Goal: Information Seeking & Learning: Check status

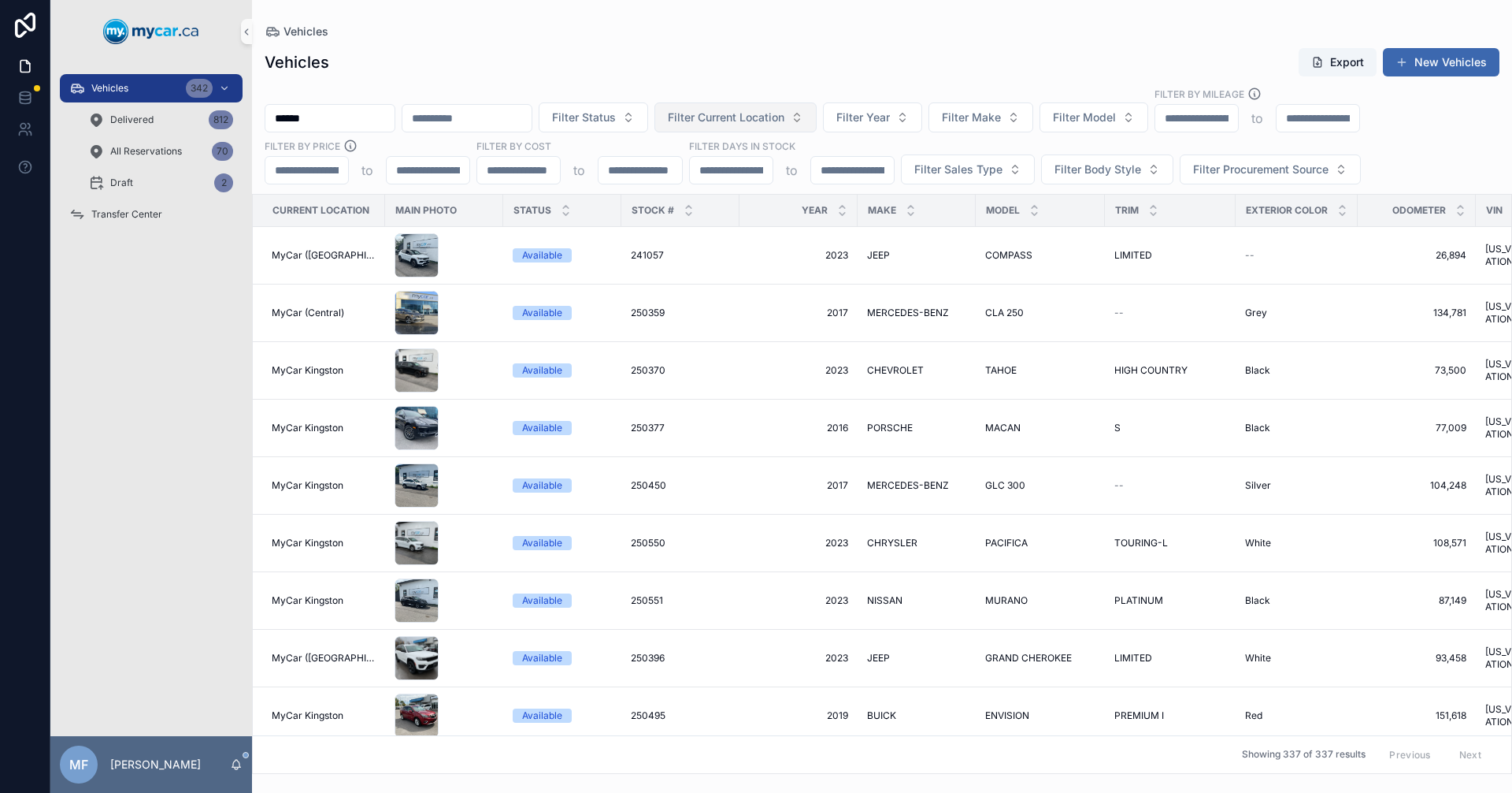
click at [785, 122] on span "Filter Current Location" at bounding box center [726, 117] width 117 height 16
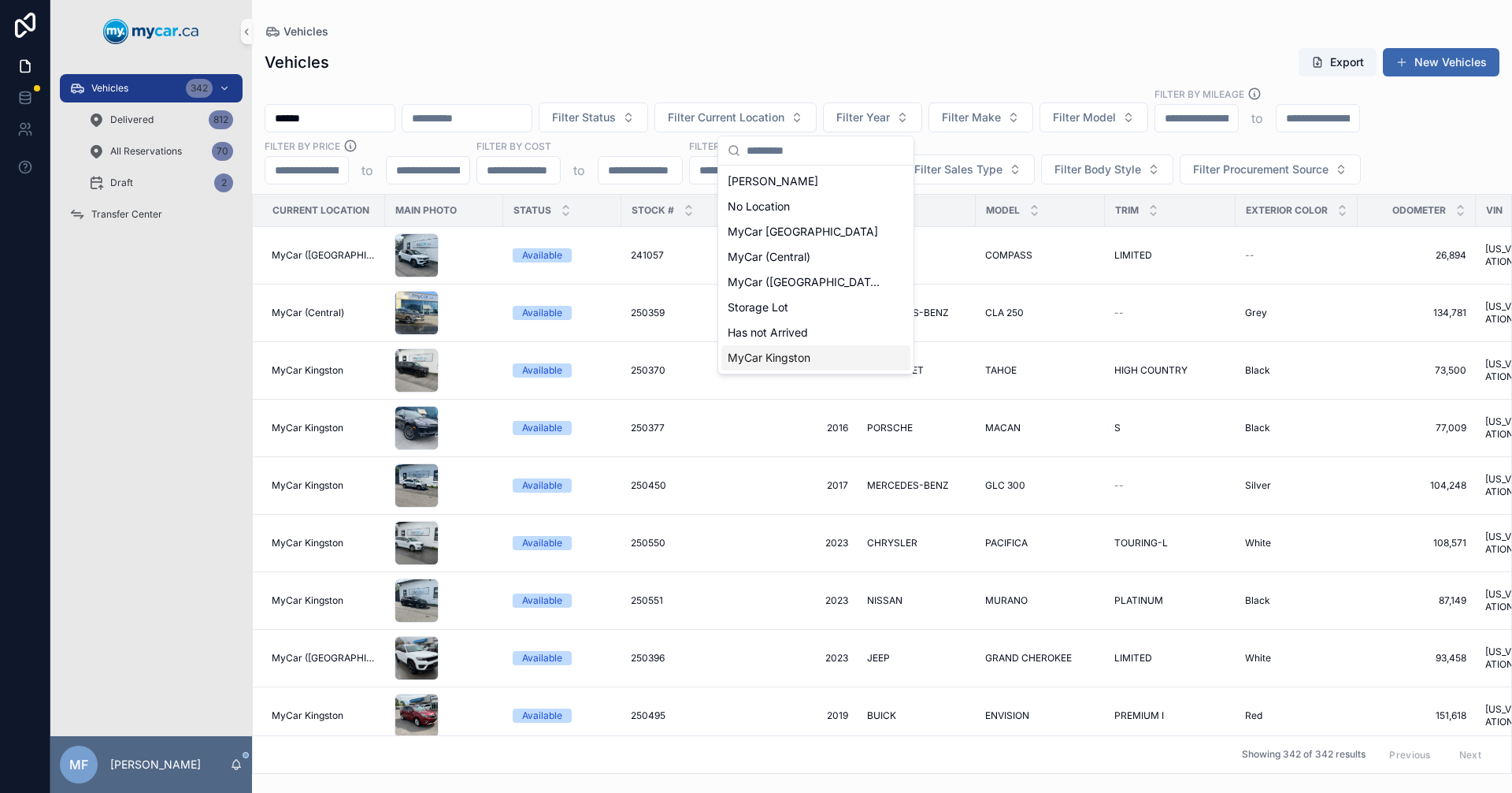
click at [765, 359] on span "MyCar Kingston" at bounding box center [768, 358] width 83 height 16
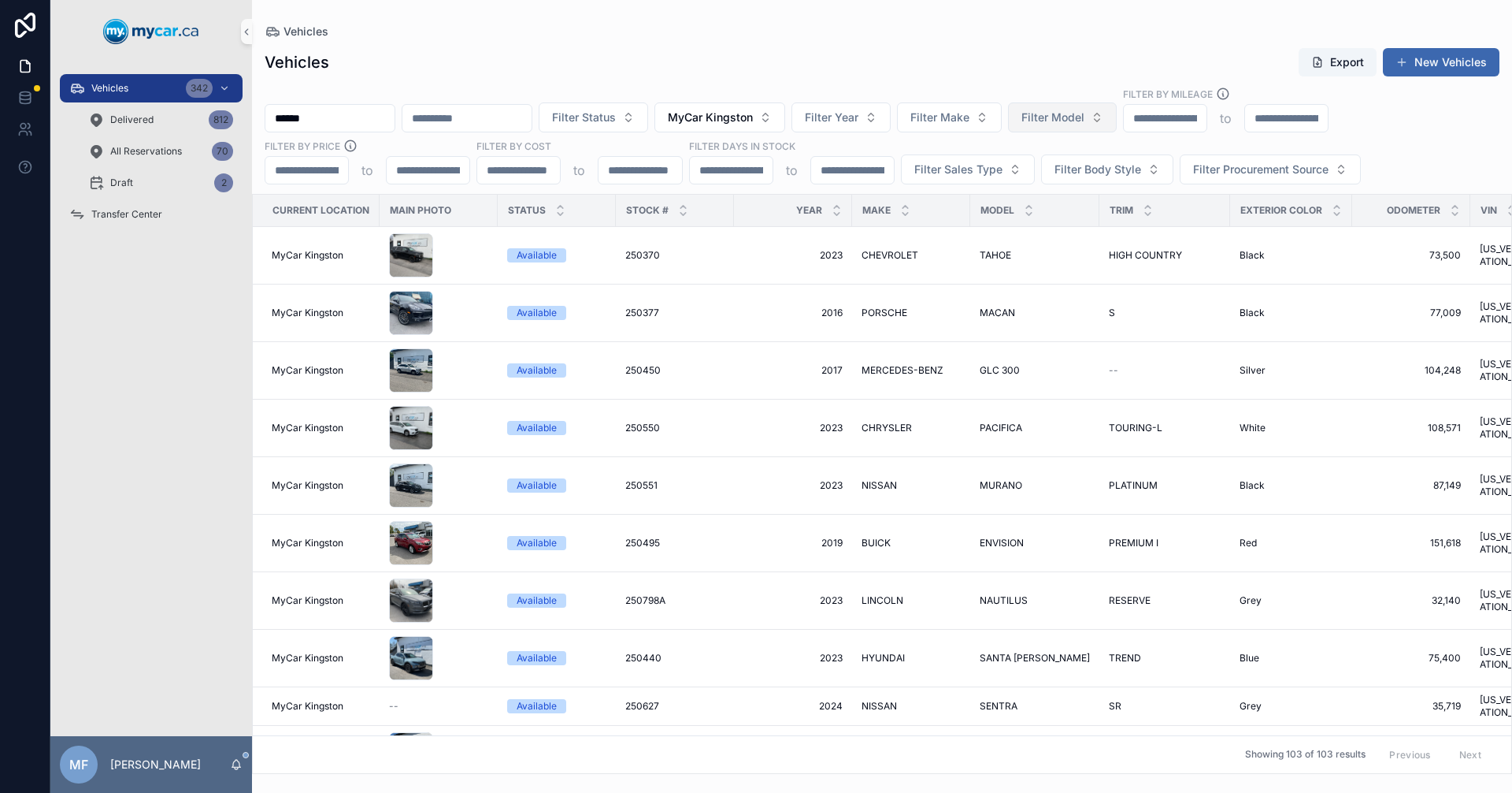
click at [1085, 122] on span "Filter Model" at bounding box center [1052, 117] width 63 height 16
type input "*****"
click at [1061, 181] on span "ATLAS" at bounding box center [1070, 181] width 35 height 16
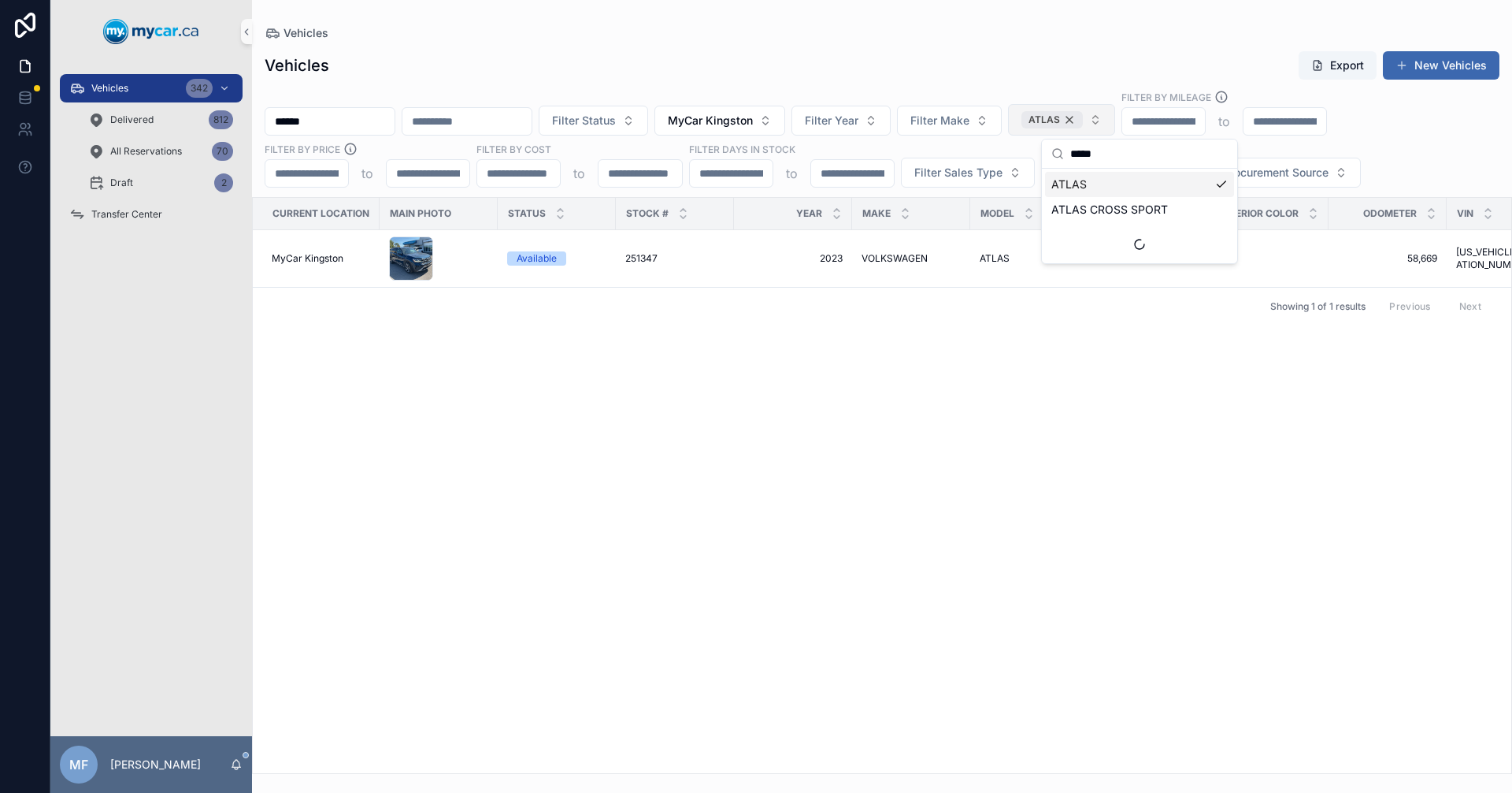
click at [1083, 119] on div "ATLAS" at bounding box center [1051, 120] width 61 height 18
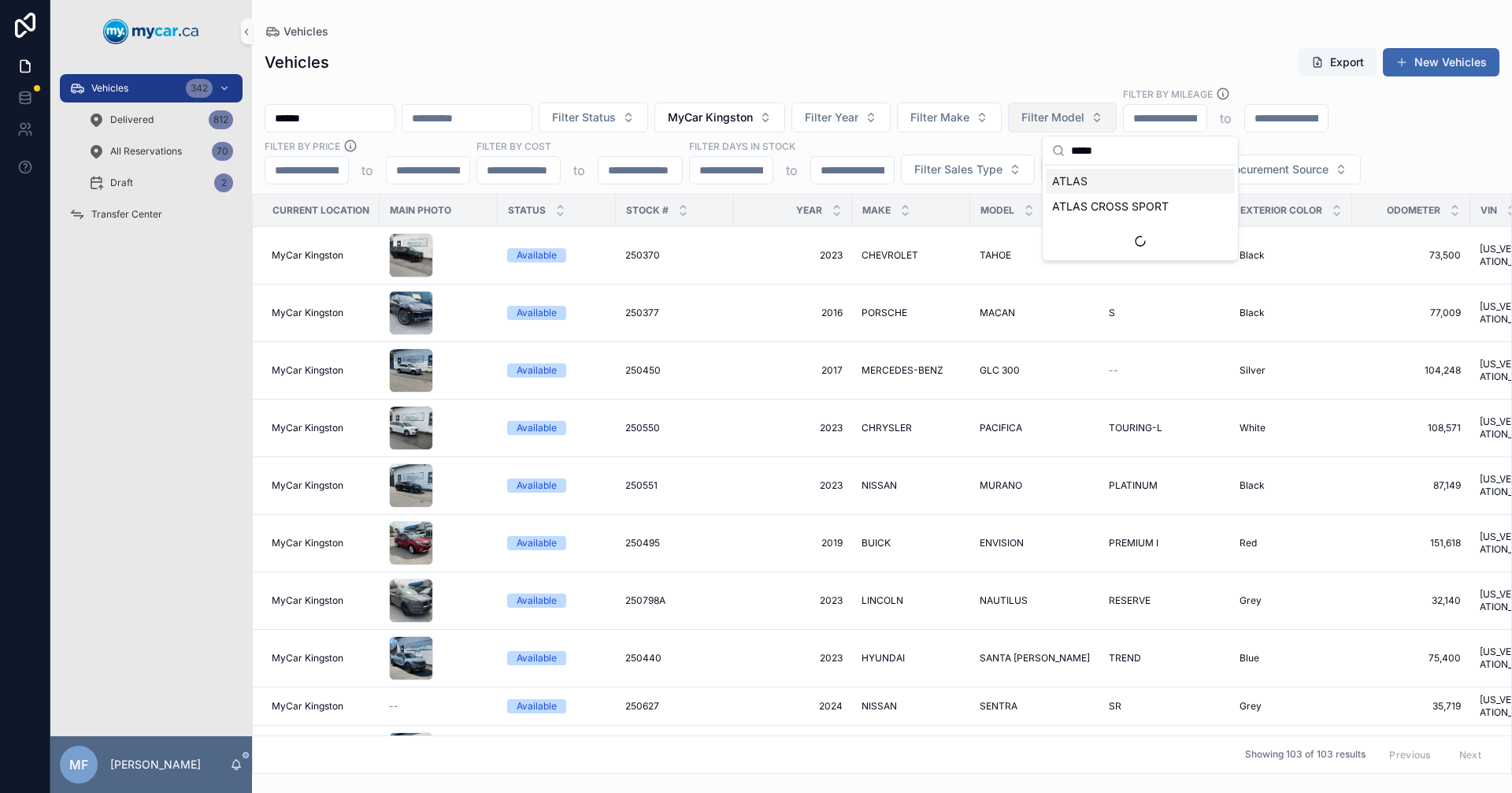
click at [1085, 121] on span "Filter Model" at bounding box center [1052, 117] width 63 height 16
click at [1085, 119] on span "Filter Model" at bounding box center [1052, 117] width 63 height 16
type input "******"
click at [1060, 183] on span "ARMADA" at bounding box center [1077, 181] width 49 height 16
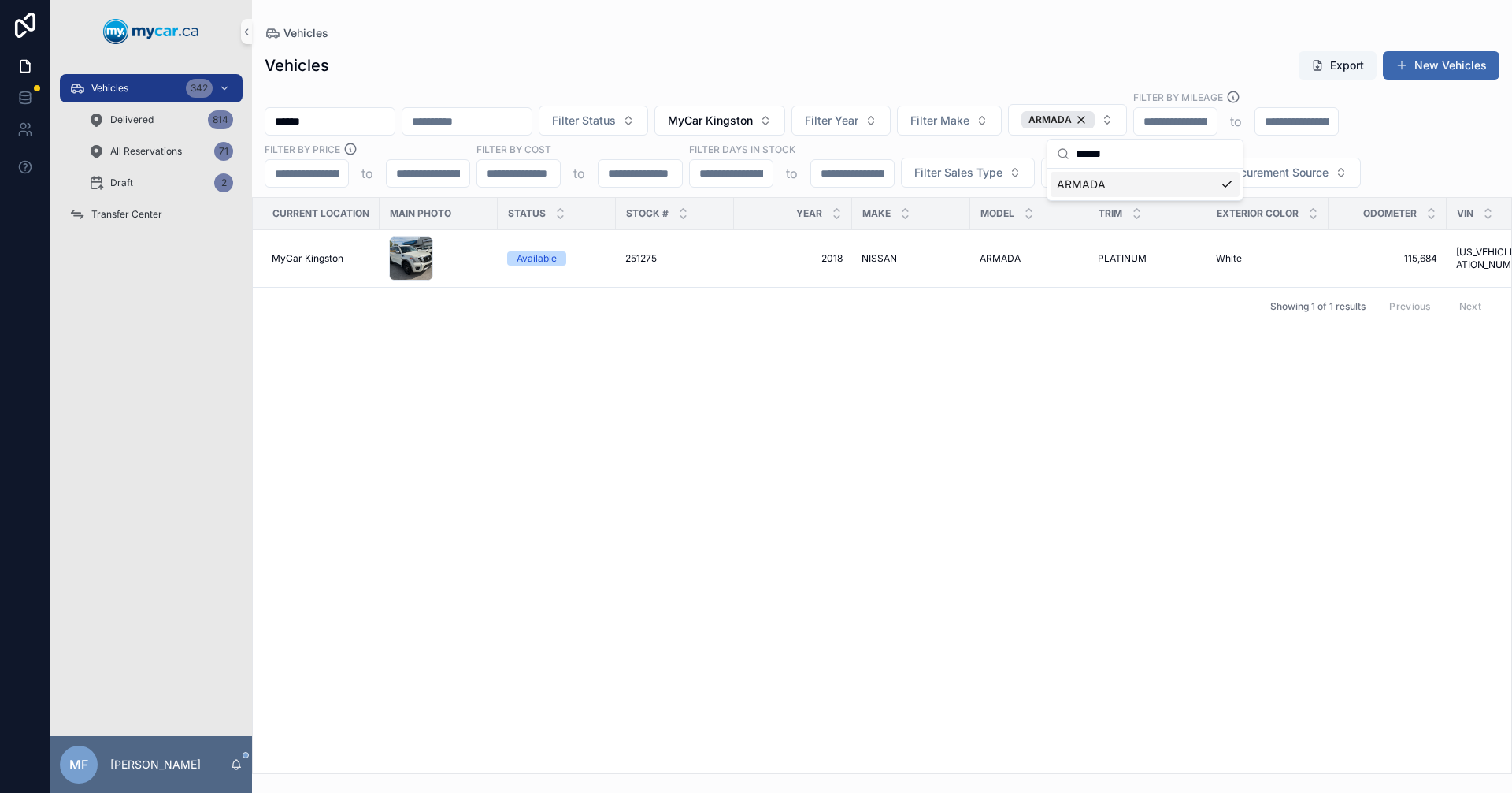
click at [1198, 401] on div "Current Location Main Photo Status Stock # Year Make Model Trim Exterior Color …" at bounding box center [882, 485] width 1258 height 575
drag, startPoint x: 701, startPoint y: 526, endPoint x: 290, endPoint y: 158, distance: 551.7
click at [702, 526] on div "Current Location Main Photo Status Stock # Year Make Model Trim Exterior Color …" at bounding box center [882, 485] width 1258 height 575
click at [97, 85] on span "Vehicles" at bounding box center [110, 88] width 37 height 13
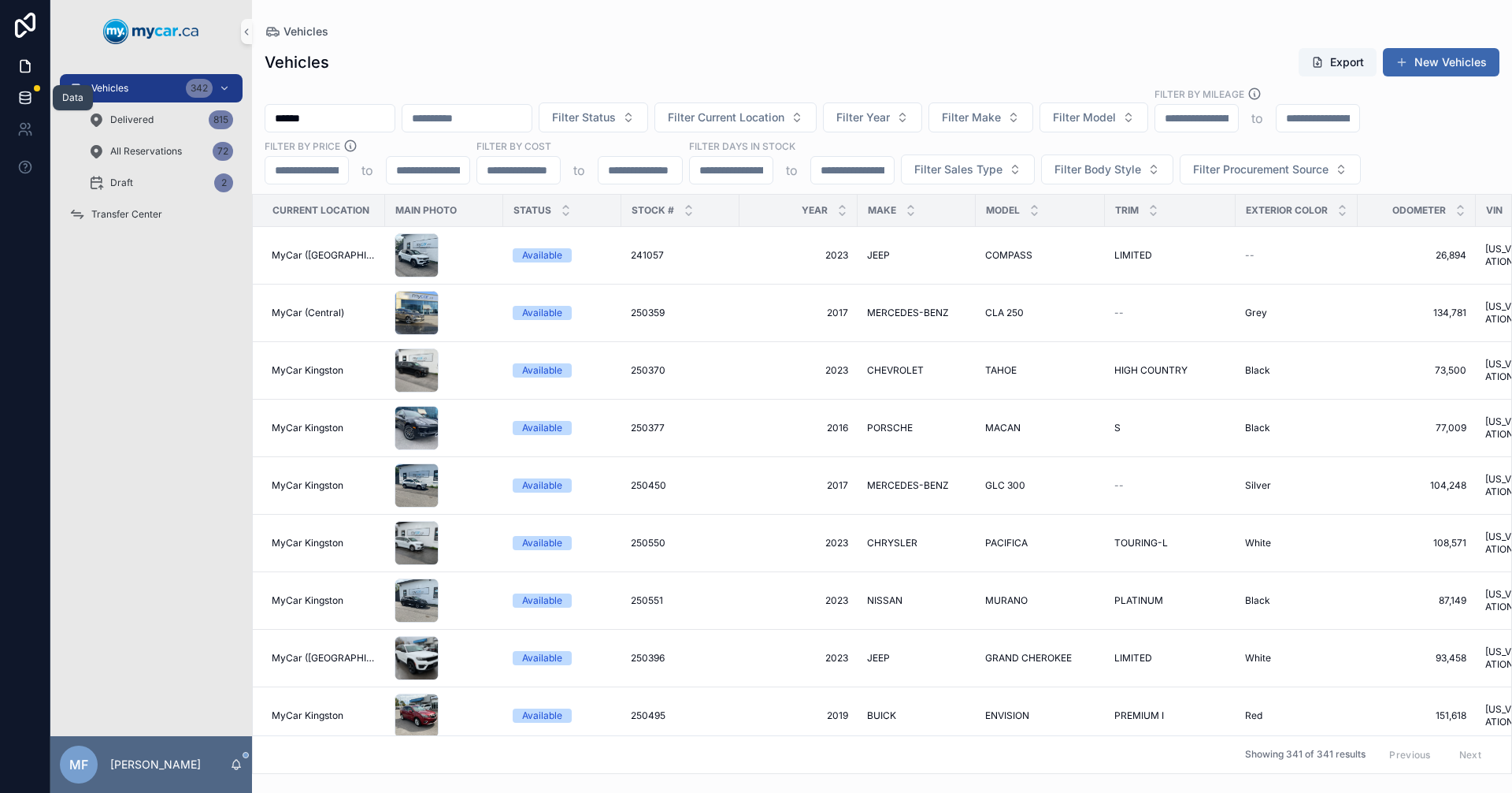
drag, startPoint x: 372, startPoint y: 111, endPoint x: 0, endPoint y: 94, distance: 372.4
click at [0, 94] on div "Data Vehicles 342 Delivered 815 All Reservations 72 Draft 2 Transfer Center MF …" at bounding box center [756, 396] width 1512 height 793
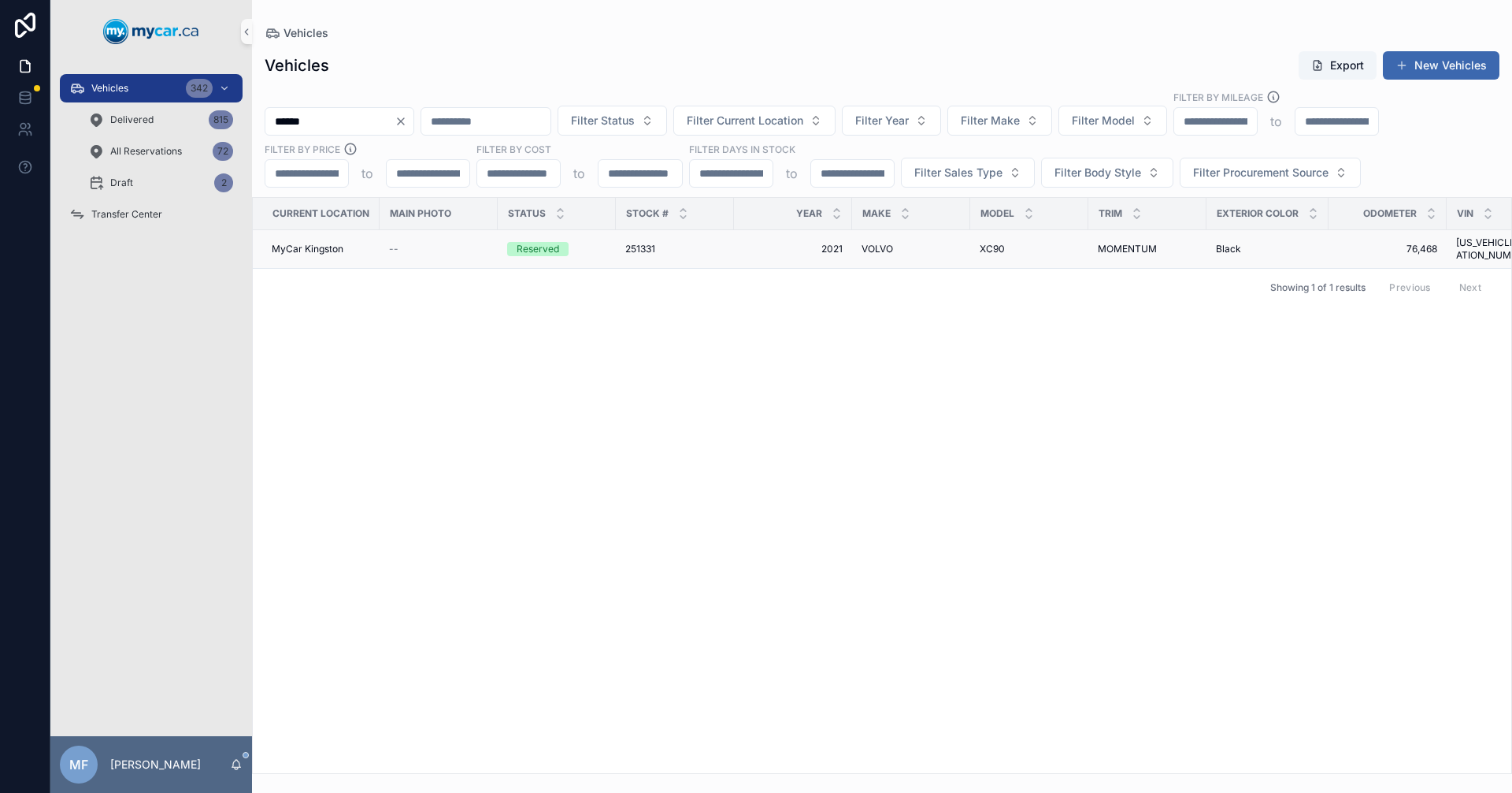
type input "******"
click at [908, 245] on div "VOLVO VOLVO" at bounding box center [911, 248] width 99 height 13
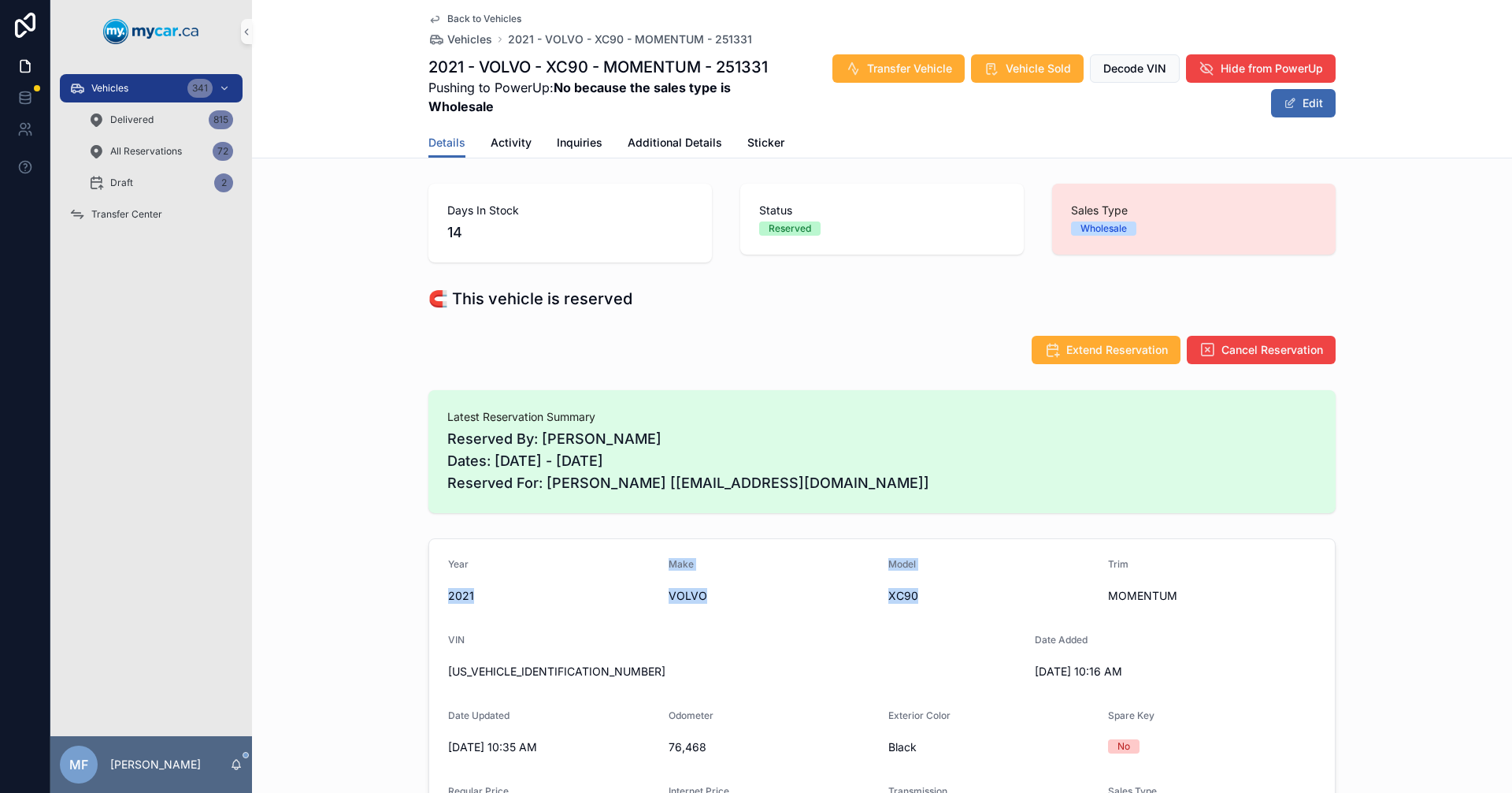
drag, startPoint x: 449, startPoint y: 585, endPoint x: 933, endPoint y: 599, distance: 484.2
click at [933, 599] on form "Year [DATE] Make VOLVO Model XC90 Trim MOMENTUM VIN [US_VEHICLE_IDENTIFICATION_…" at bounding box center [882, 772] width 905 height 467
click at [933, 599] on span "XC90" at bounding box center [991, 595] width 207 height 16
drag, startPoint x: 933, startPoint y: 599, endPoint x: 508, endPoint y: 589, distance: 425.1
click at [508, 589] on form "Year [DATE] Make VOLVO Model XC90 Trim MOMENTUM VIN [US_VEHICLE_IDENTIFICATION_…" at bounding box center [882, 772] width 905 height 467
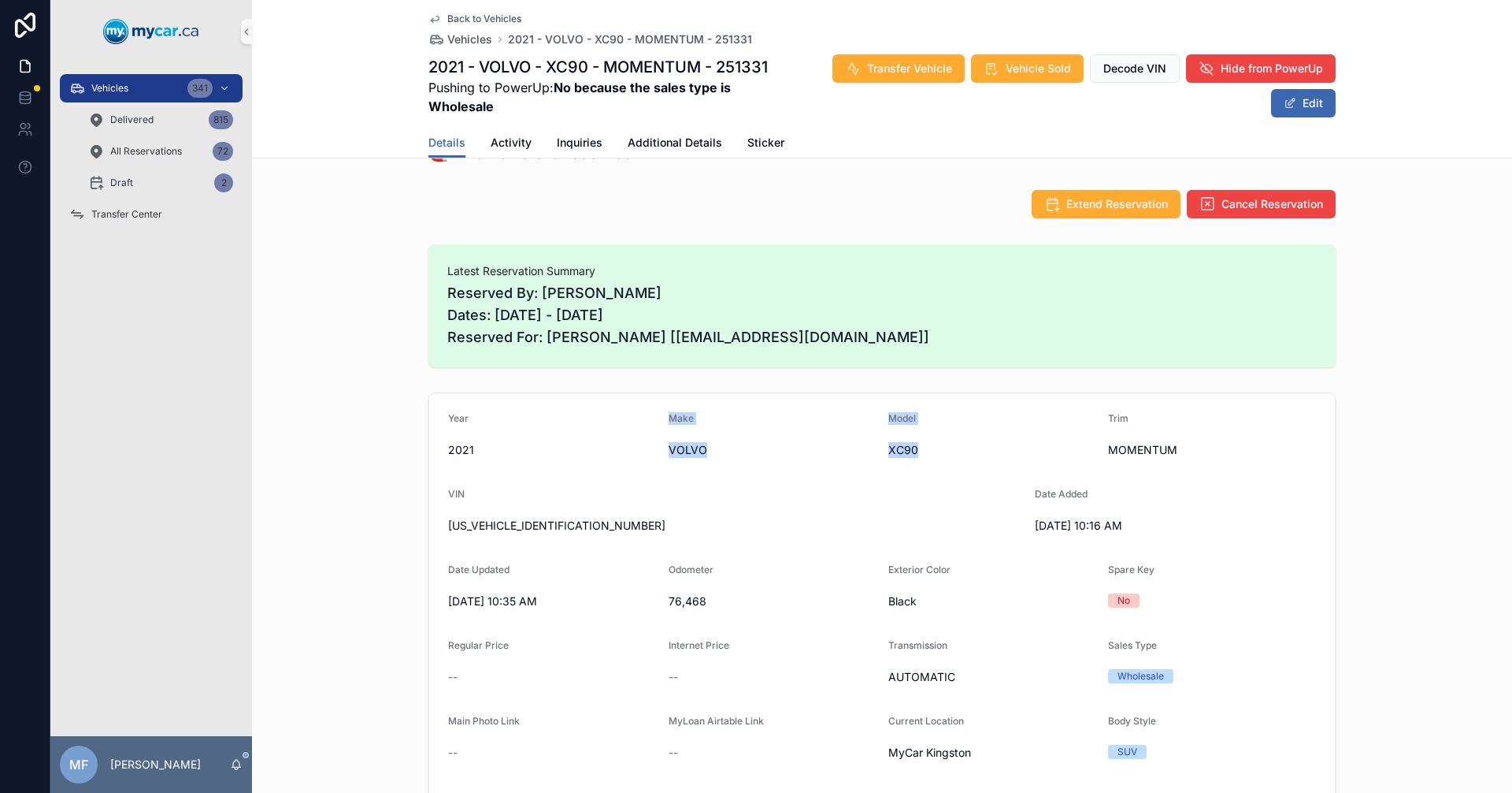
scroll to position [158, 0]
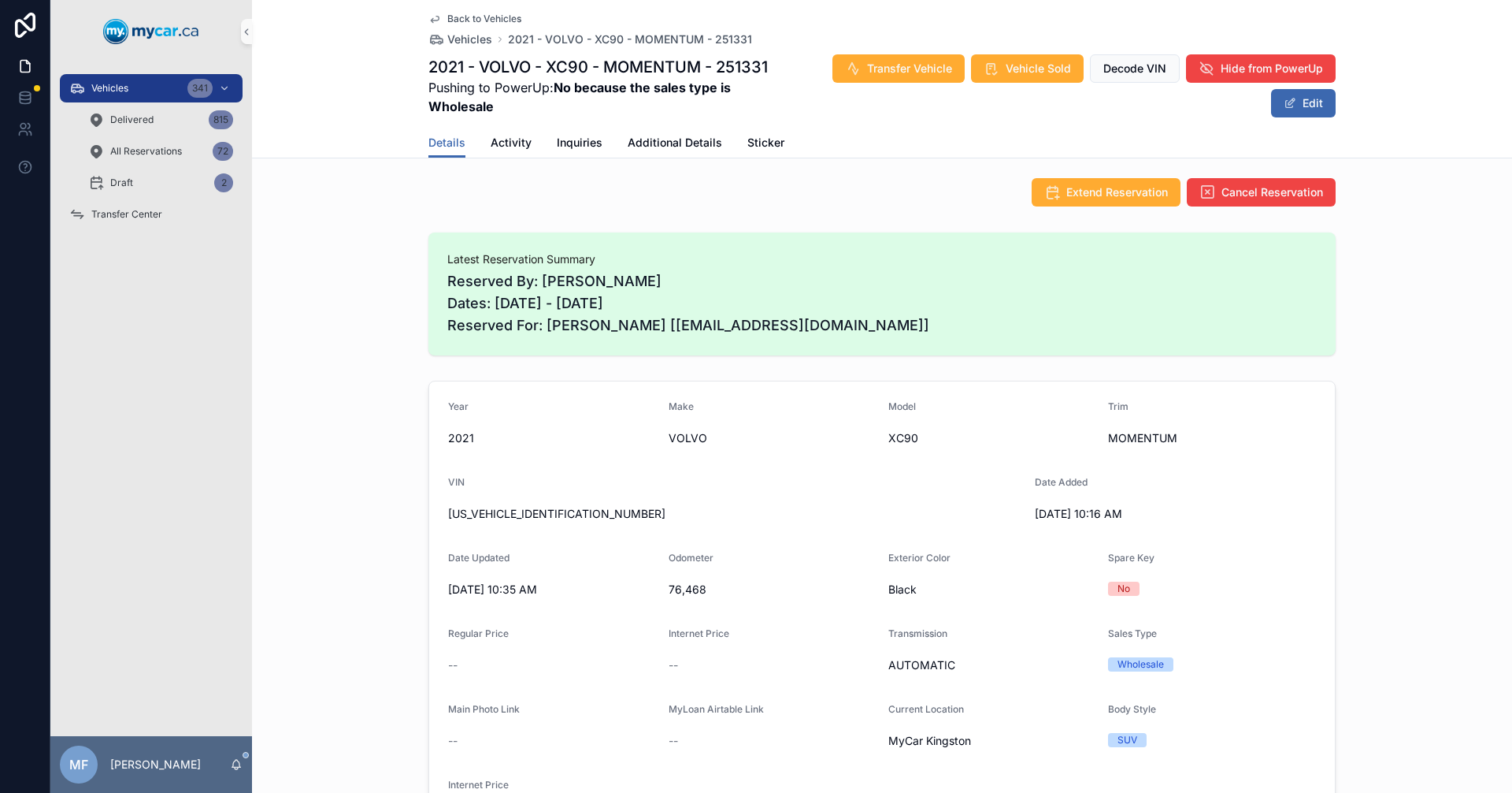
click at [1160, 667] on span "Wholesale" at bounding box center [1140, 664] width 65 height 15
drag, startPoint x: 444, startPoint y: 432, endPoint x: 681, endPoint y: 446, distance: 237.4
click at [681, 445] on form "Year [DATE] Make VOLVO Model XC90 Trim MOMENTUM VIN [US_VEHICLE_IDENTIFICATION_…" at bounding box center [882, 614] width 905 height 467
drag, startPoint x: 566, startPoint y: 516, endPoint x: 520, endPoint y: 522, distance: 46.4
click at [520, 522] on div "[US_VEHICLE_IDENTIFICATION_NUMBER]" at bounding box center [735, 513] width 574 height 25
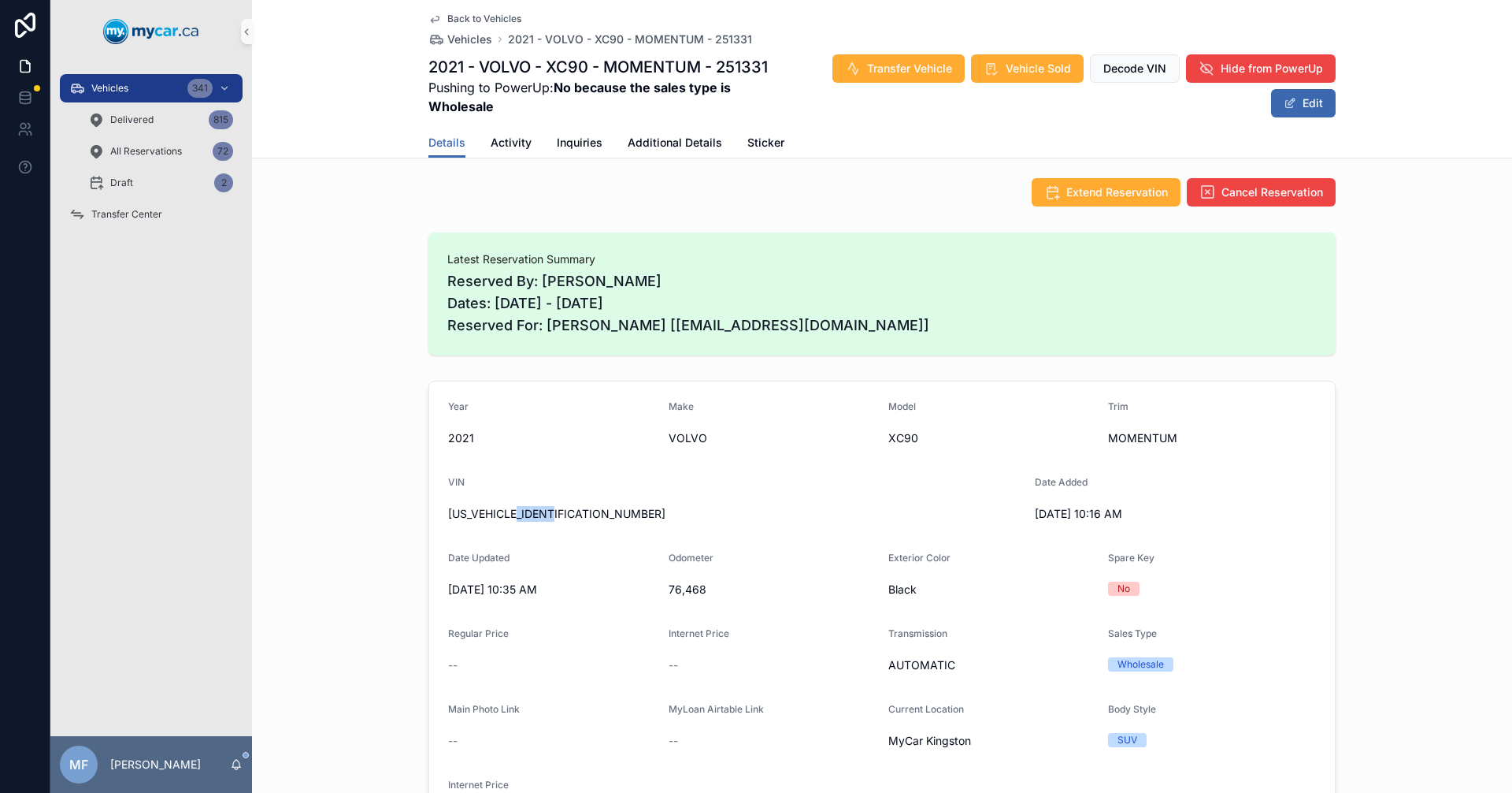
click at [611, 534] on form "Year [DATE] Make VOLVO Model XC90 Trim MOMENTUM VIN [US_VEHICLE_IDENTIFICATION_…" at bounding box center [882, 614] width 905 height 467
drag, startPoint x: 443, startPoint y: 508, endPoint x: 645, endPoint y: 508, distance: 202.0
click at [645, 508] on span "[US_VEHICLE_IDENTIFICATION_NUMBER]" at bounding box center [735, 513] width 574 height 16
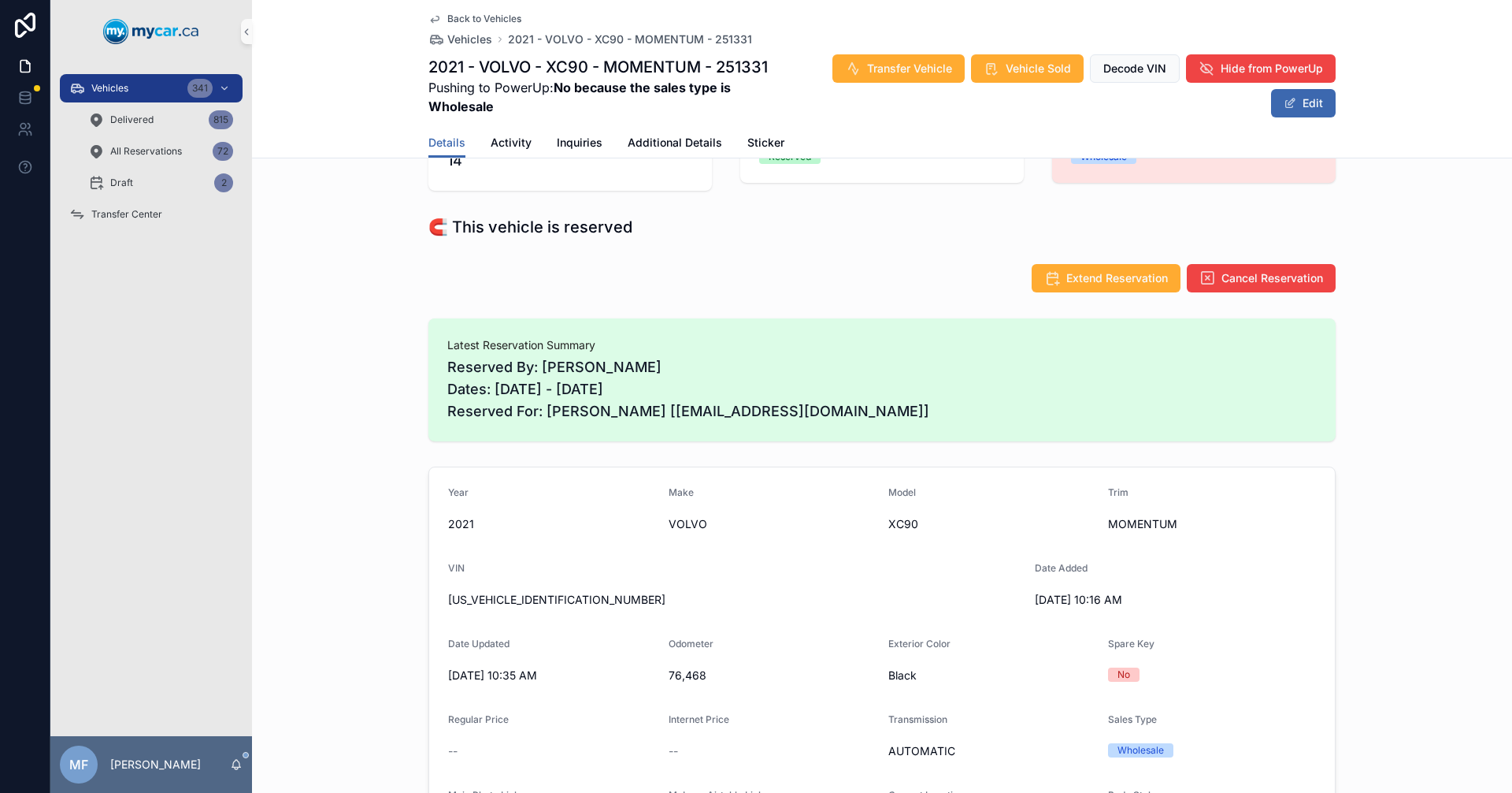
scroll to position [0, 0]
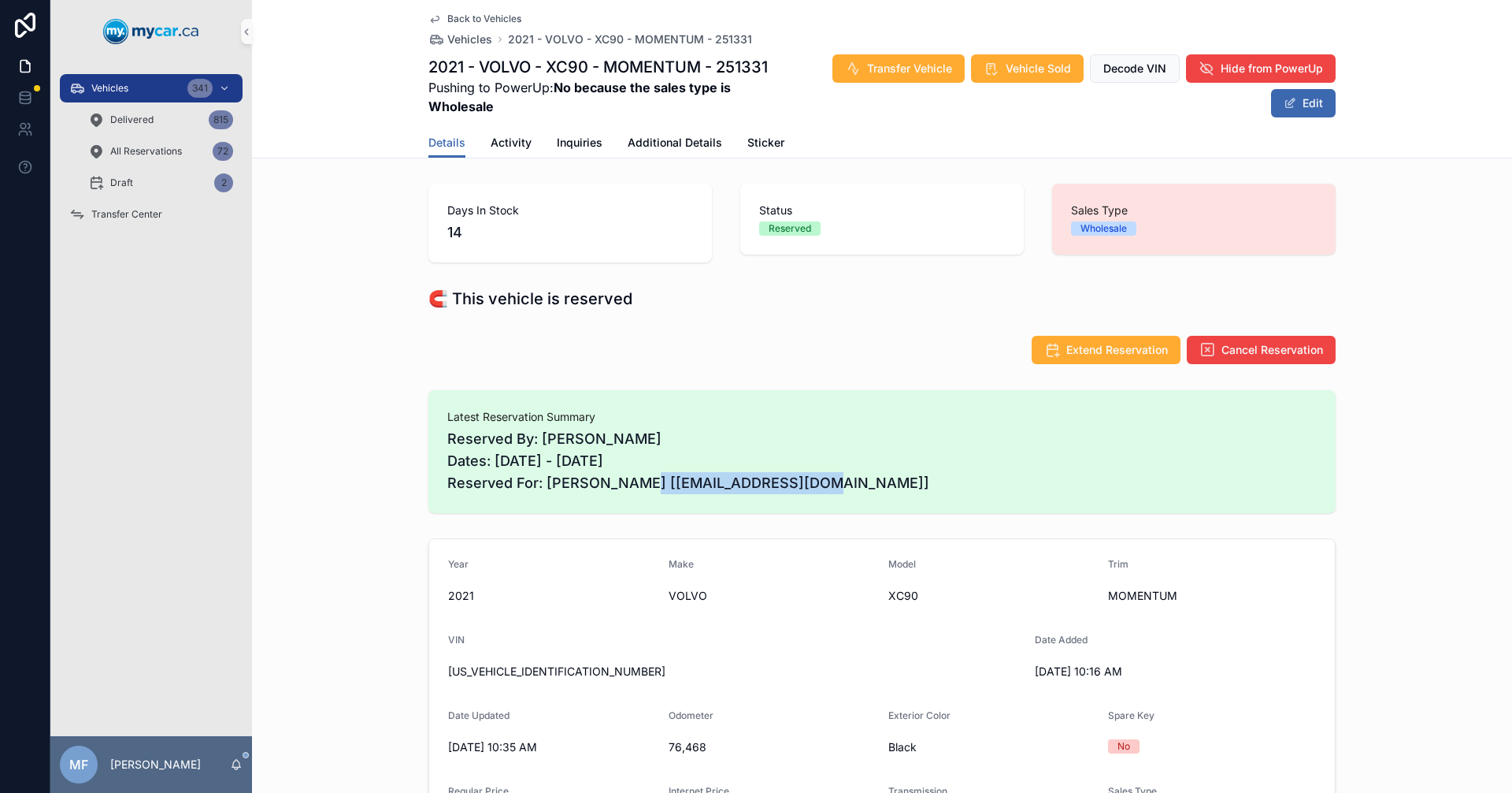
drag, startPoint x: 571, startPoint y: 491, endPoint x: 1184, endPoint y: 528, distance: 614.1
click at [952, 511] on div "Latest Reservation Summary Reserved By: [PERSON_NAME] Dates: [DATE] - [DATE] Re…" at bounding box center [882, 451] width 907 height 123
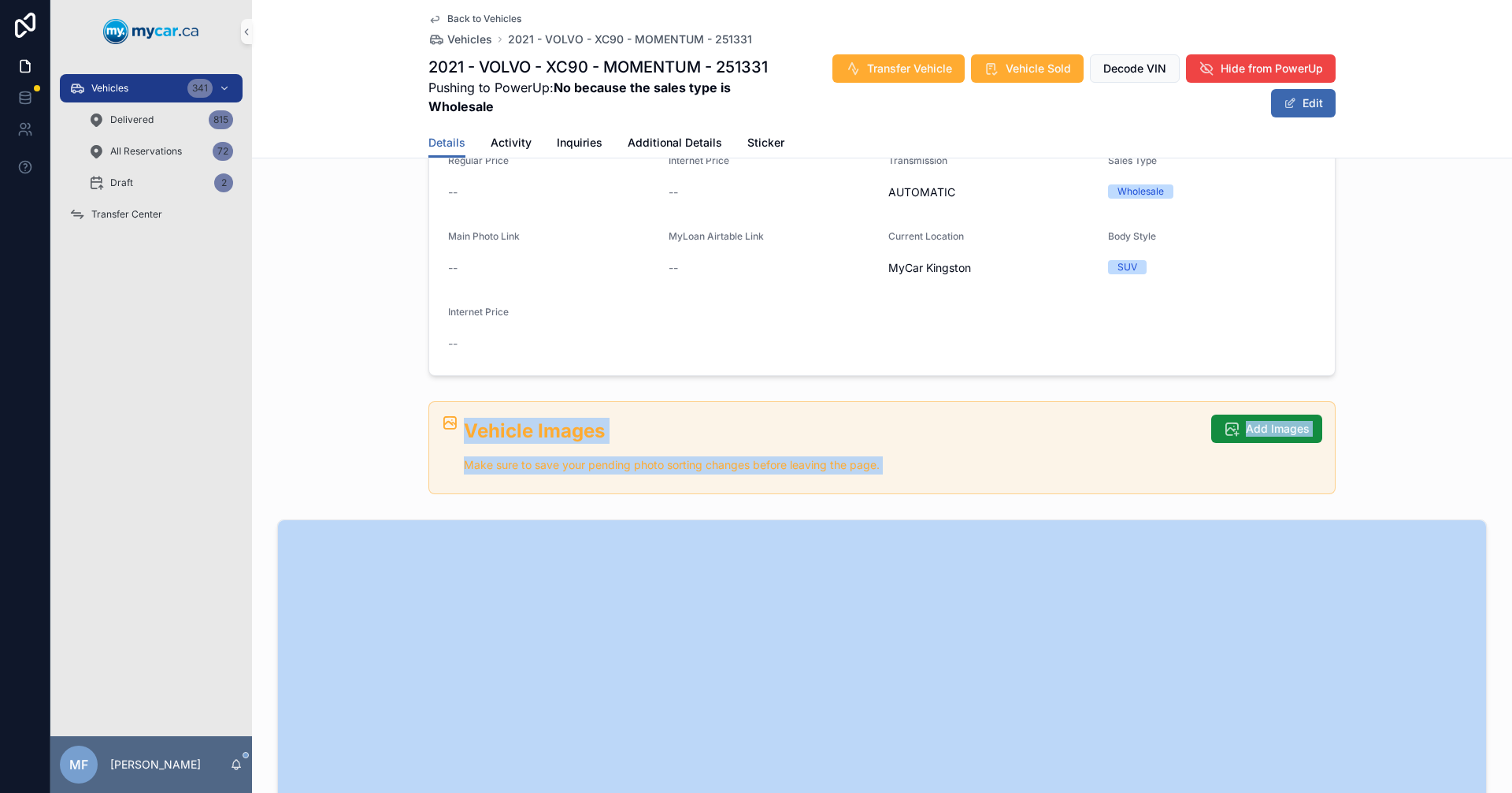
drag, startPoint x: 457, startPoint y: 432, endPoint x: 922, endPoint y: 520, distance: 473.3
click at [944, 15] on div "Back to Vehicles Vehicles 2021 - VOLVO - XC90 - MOMENTUM - 251331 2021 - VOLVO …" at bounding box center [882, 633] width 1260 height 2528
click at [814, 468] on p "Make sure to save your pending photo sorting changes before leaving the page." at bounding box center [830, 465] width 735 height 19
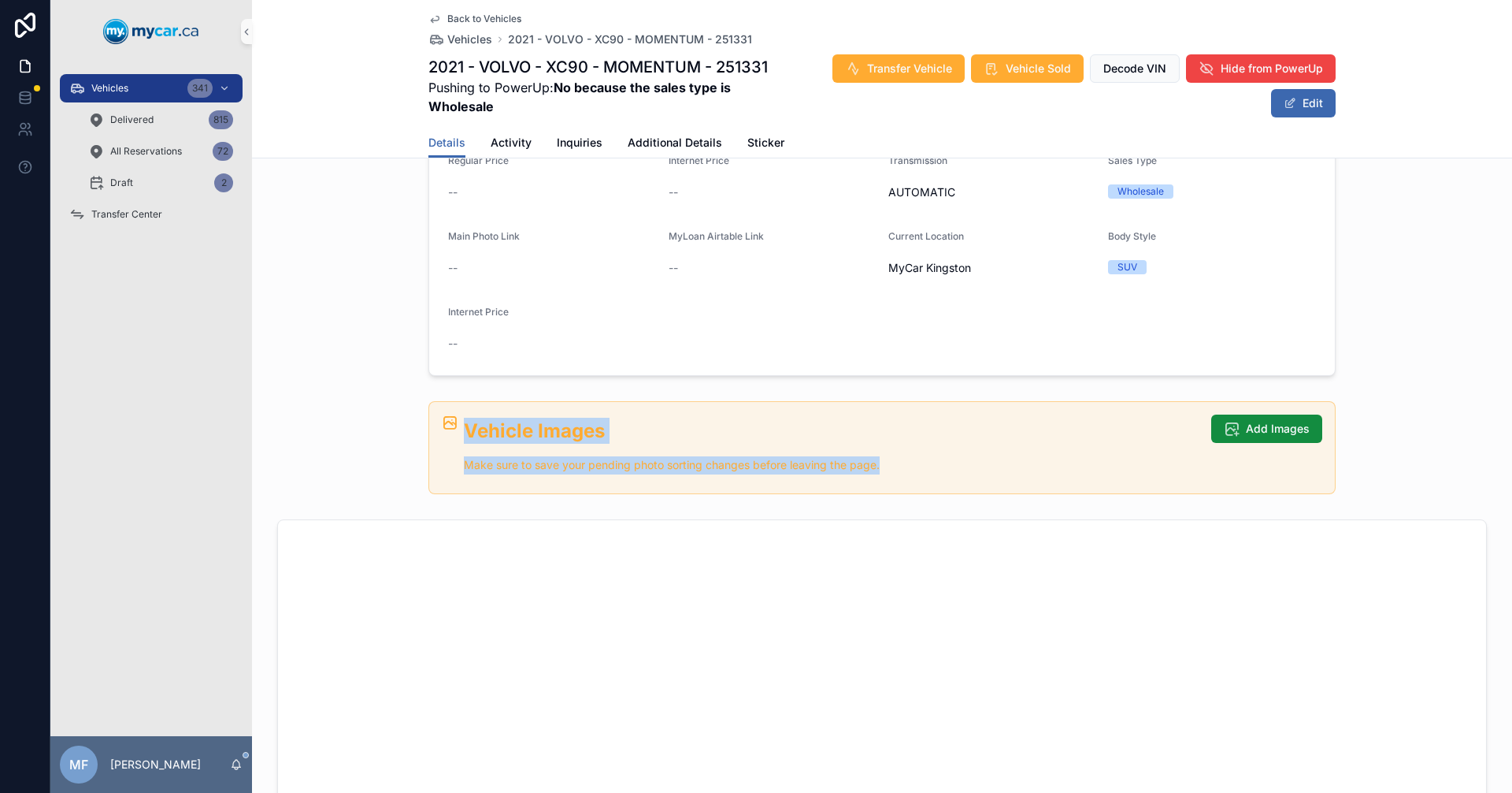
drag, startPoint x: 721, startPoint y: 457, endPoint x: 459, endPoint y: 434, distance: 263.0
click at [463, 434] on div "Vehicle Images Make sure to save your pending photo sorting changes before leav…" at bounding box center [830, 446] width 735 height 57
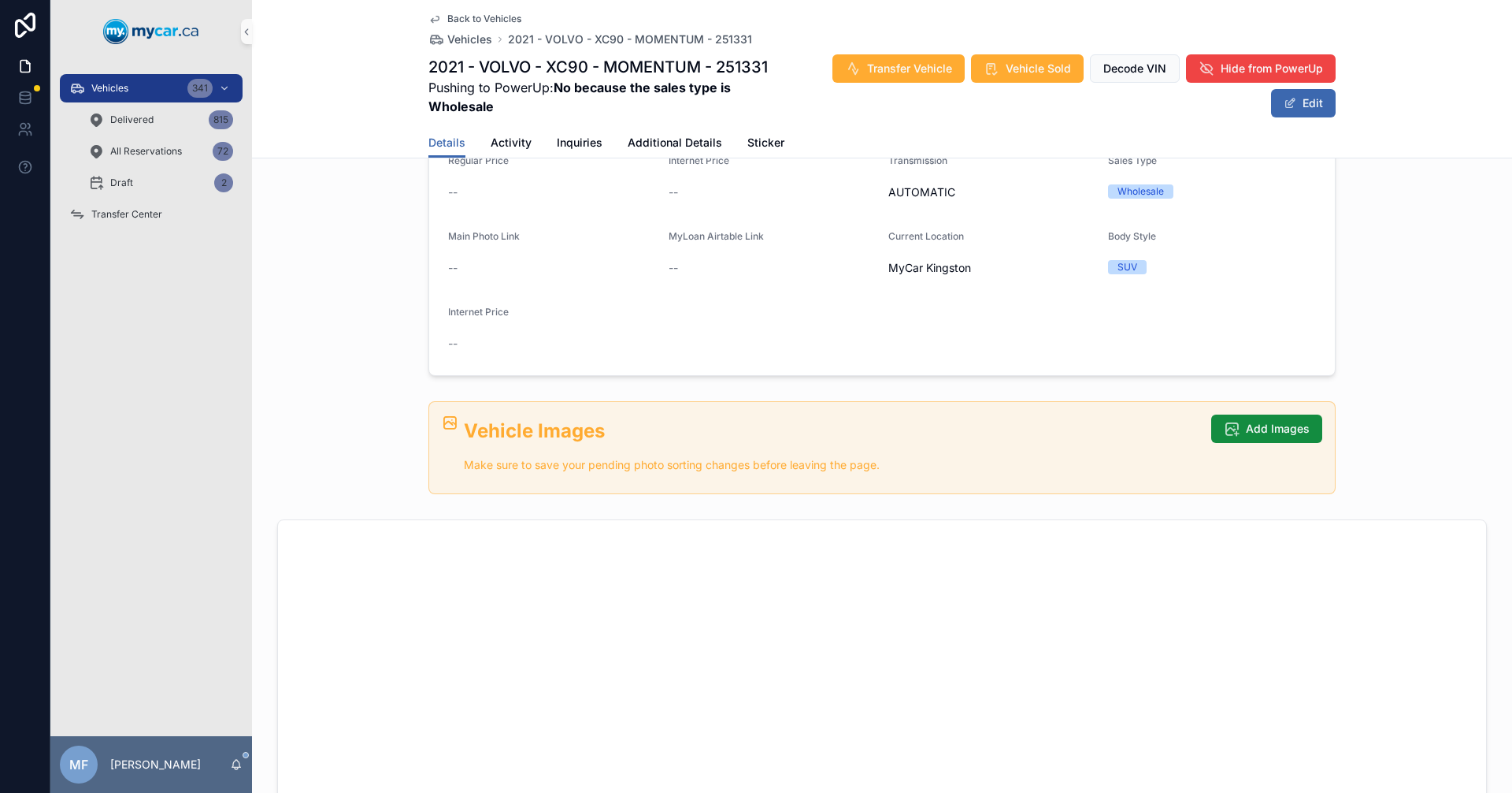
click at [118, 315] on div "Vehicles 341 Delivered 815 All Reservations 72 Draft 2 Transfer Center" at bounding box center [151, 399] width 202 height 673
click at [652, 311] on form "Year [DATE] Make VOLVO Model XC90 Trim MOMENTUM VIN [US_VEHICLE_IDENTIFICATION_…" at bounding box center [882, 141] width 905 height 467
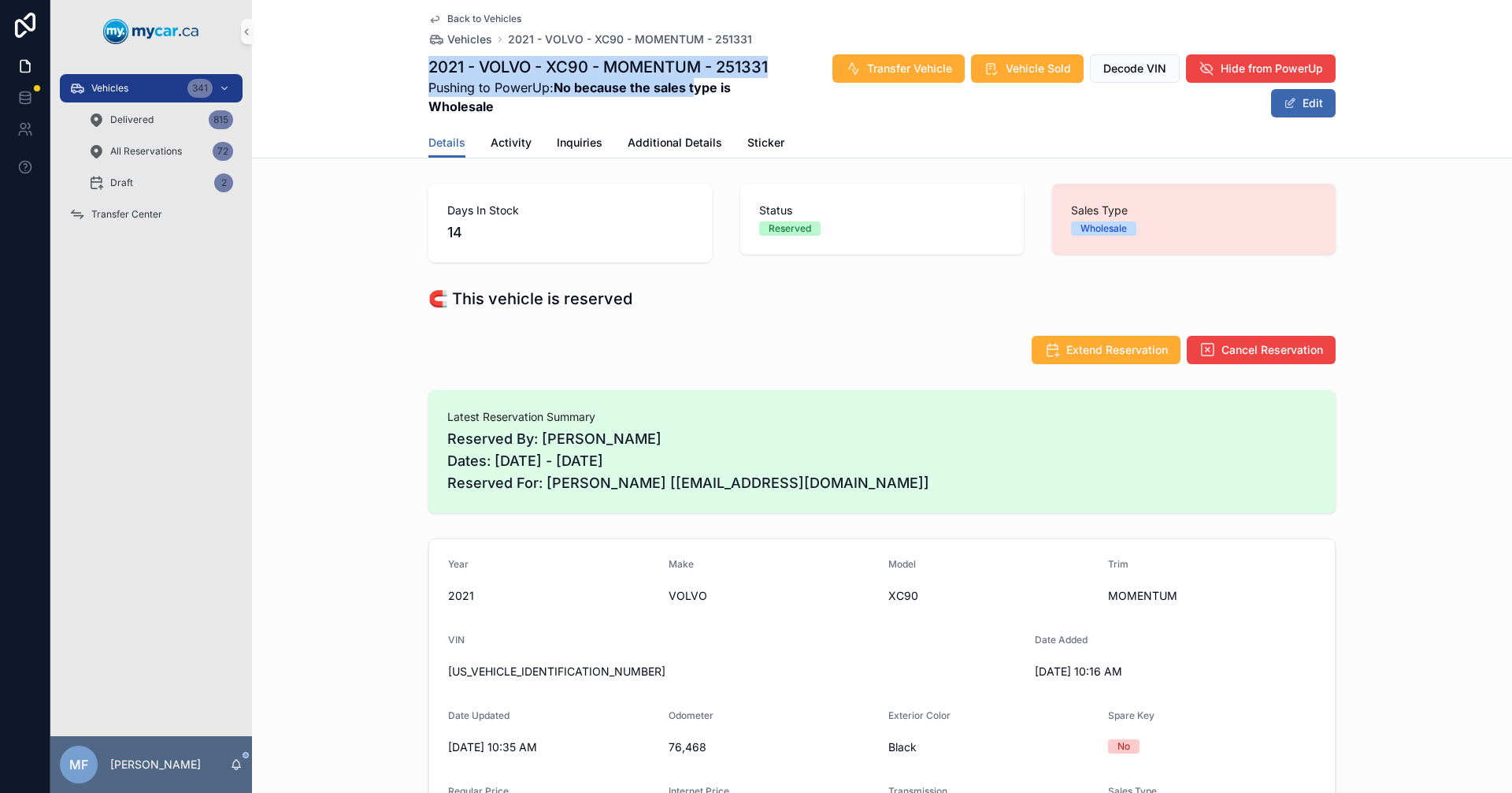
drag, startPoint x: 412, startPoint y: 72, endPoint x: 689, endPoint y: 90, distance: 277.6
click at [689, 90] on div "Back to Vehicles Vehicles 2021 - VOLVO - XC90 - MOMENTUM - 251331 2021 - VOLVO …" at bounding box center [882, 79] width 1260 height 159
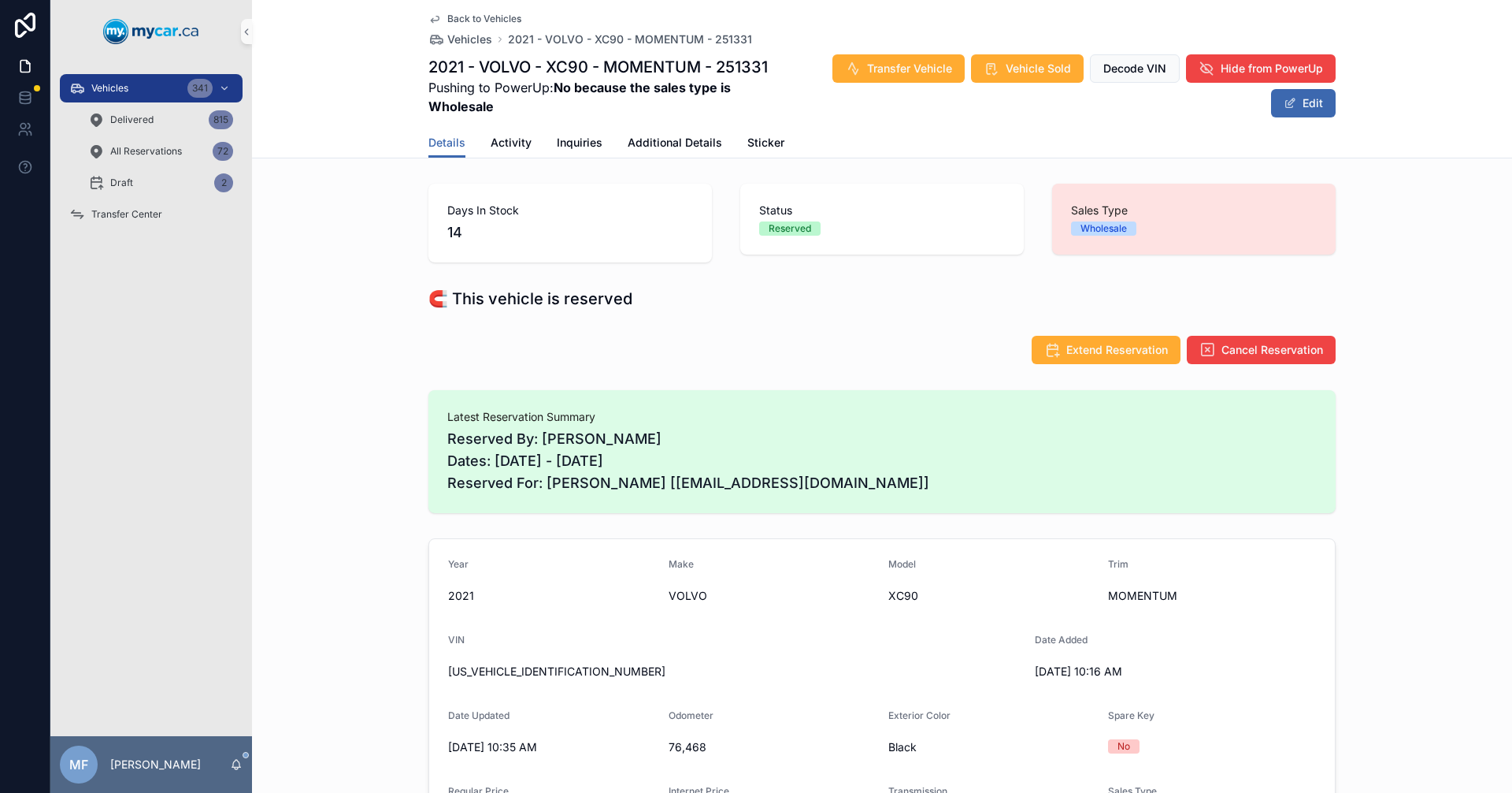
drag, startPoint x: 290, startPoint y: 113, endPoint x: 541, endPoint y: 109, distance: 251.0
click at [291, 113] on div "Back to Vehicles Vehicles 2021 - VOLVO - XC90 - MOMENTUM - 251331 2021 - VOLVO …" at bounding box center [882, 79] width 1260 height 159
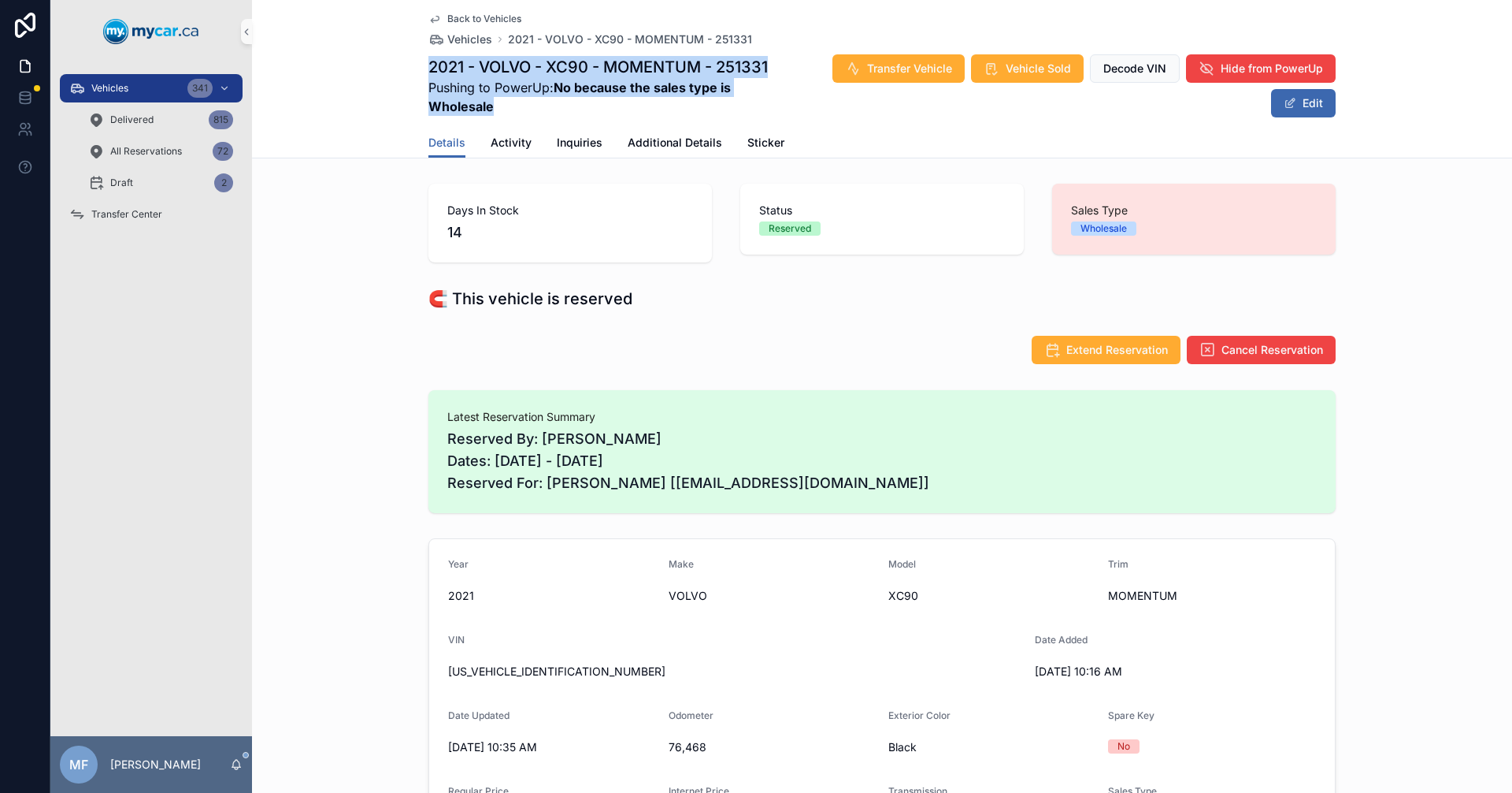
drag, startPoint x: 783, startPoint y: 67, endPoint x: 410, endPoint y: 70, distance: 373.0
click at [410, 70] on div "Back to Vehicles Vehicles 2021 - VOLVO - XC90 - MOMENTUM - 251331 2021 - VOLVO …" at bounding box center [882, 79] width 1260 height 159
drag, startPoint x: 424, startPoint y: 67, endPoint x: 799, endPoint y: 52, distance: 375.3
click at [799, 52] on div "Back to Vehicles Vehicles 2021 - VOLVO - XC90 - MOMENTUM - 251331 2021 - VOLVO …" at bounding box center [882, 63] width 907 height 128
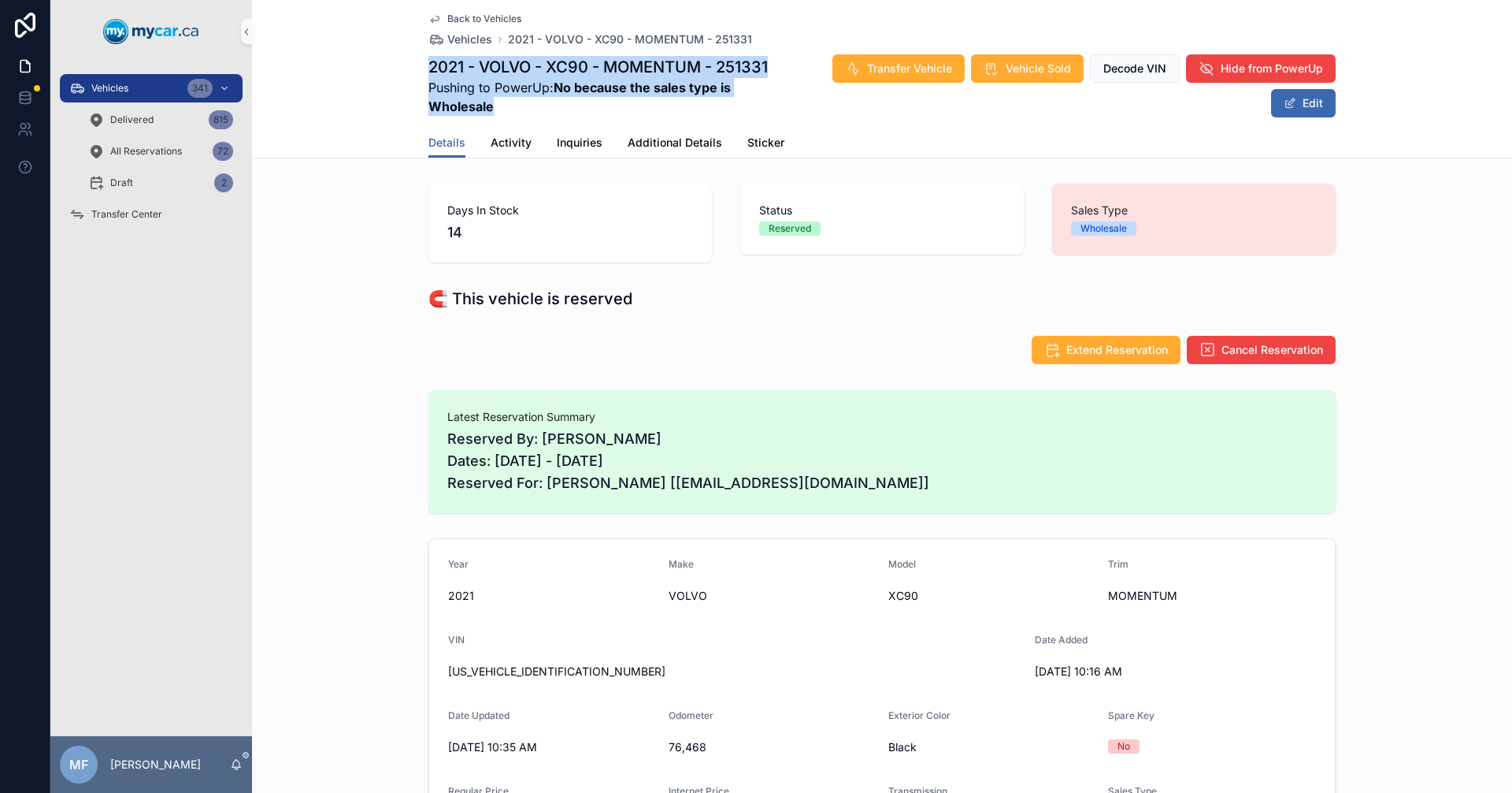
click at [799, 52] on div "Back to Vehicles Vehicles 2021 - VOLVO - XC90 - MOMENTUM - 251331 2021 - VOLVO …" at bounding box center [882, 63] width 907 height 128
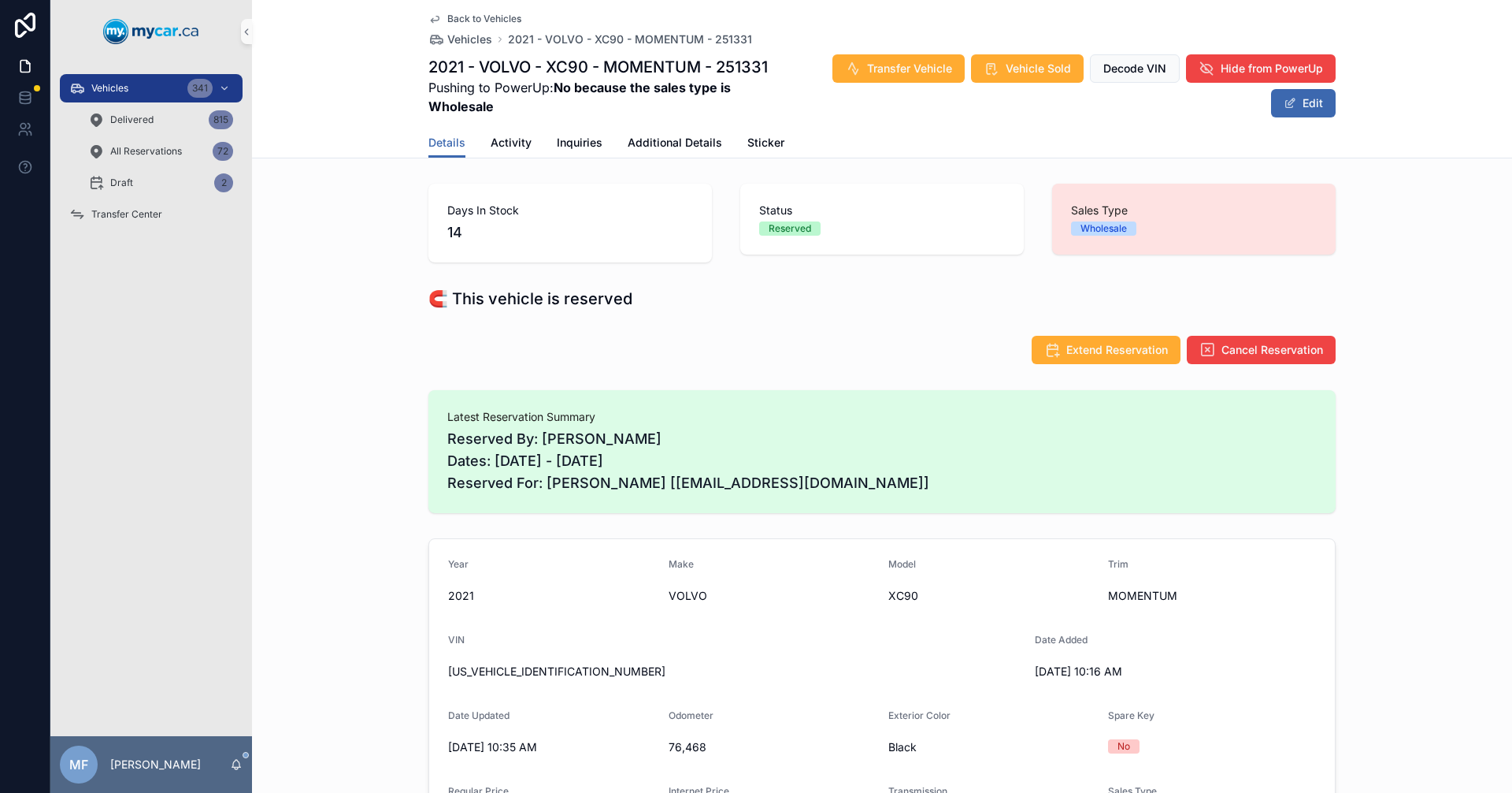
click at [838, 233] on div "Reserved" at bounding box center [882, 228] width 245 height 15
drag, startPoint x: 684, startPoint y: 480, endPoint x: 858, endPoint y: 481, distance: 174.0
click at [858, 481] on span "Reserved By: [PERSON_NAME] Dates: [DATE] - [DATE] Reserved For: [PERSON_NAME] […" at bounding box center [881, 461] width 869 height 66
click at [488, 459] on span "Reserved By: [PERSON_NAME] Dates: [DATE] - [DATE] Reserved For: [PERSON_NAME] […" at bounding box center [881, 461] width 869 height 66
drag, startPoint x: 448, startPoint y: 485, endPoint x: 722, endPoint y: 480, distance: 274.0
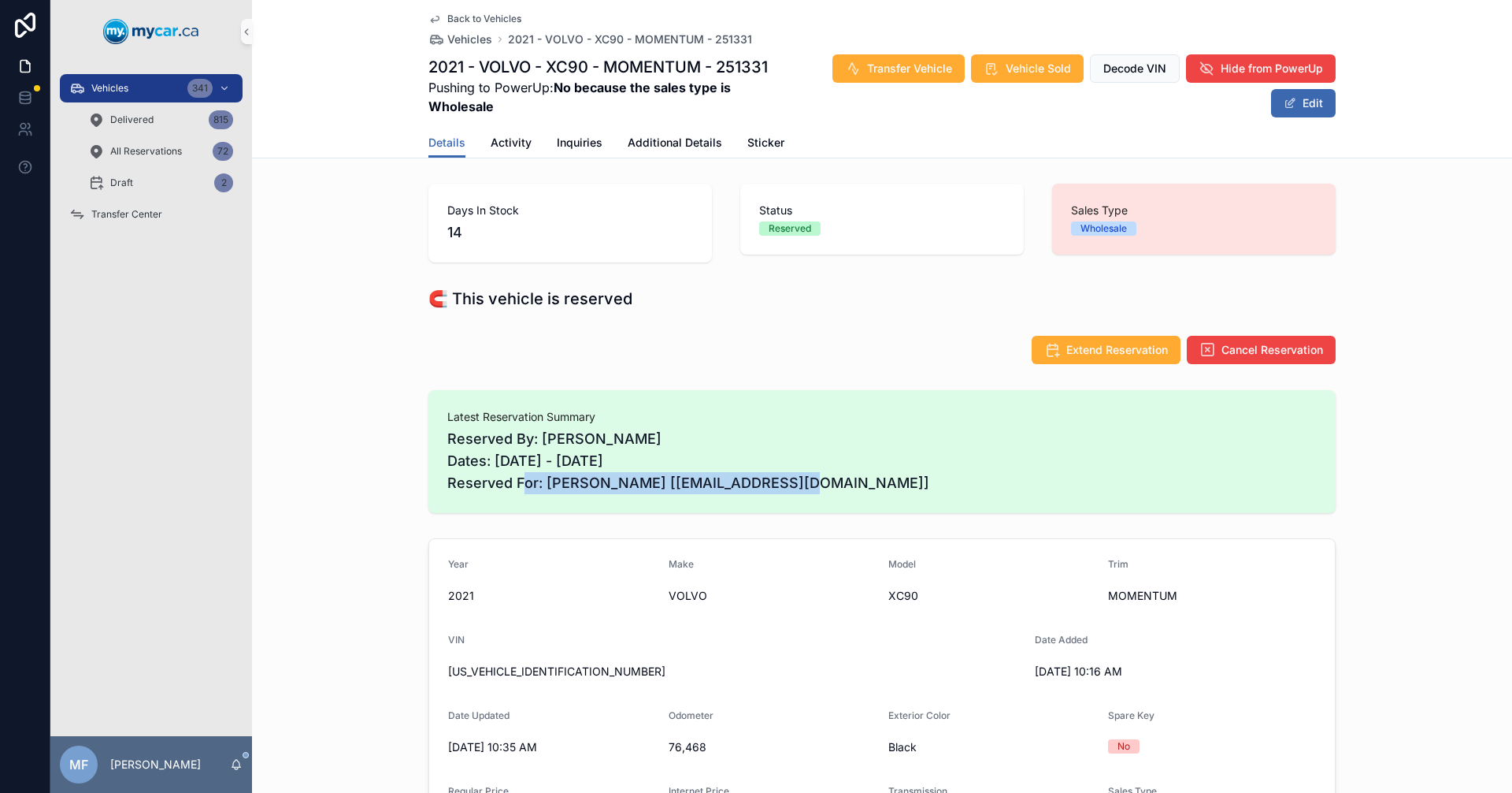
click at [722, 480] on span "Reserved By: [PERSON_NAME] Dates: [DATE] - [DATE] Reserved For: [PERSON_NAME] […" at bounding box center [881, 461] width 869 height 66
click at [867, 488] on span "Reserved By: [PERSON_NAME] Dates: [DATE] - [DATE] Reserved For: [PERSON_NAME] […" at bounding box center [881, 461] width 869 height 66
drag, startPoint x: 855, startPoint y: 485, endPoint x: 522, endPoint y: 477, distance: 333.1
click at [428, 488] on div "Latest Reservation Summary Reserved By: [PERSON_NAME] Dates: [DATE] - [DATE] Re…" at bounding box center [882, 451] width 907 height 123
click at [901, 487] on span "Reserved By: [PERSON_NAME] Dates: [DATE] - [DATE] Reserved For: [PERSON_NAME] […" at bounding box center [881, 461] width 869 height 66
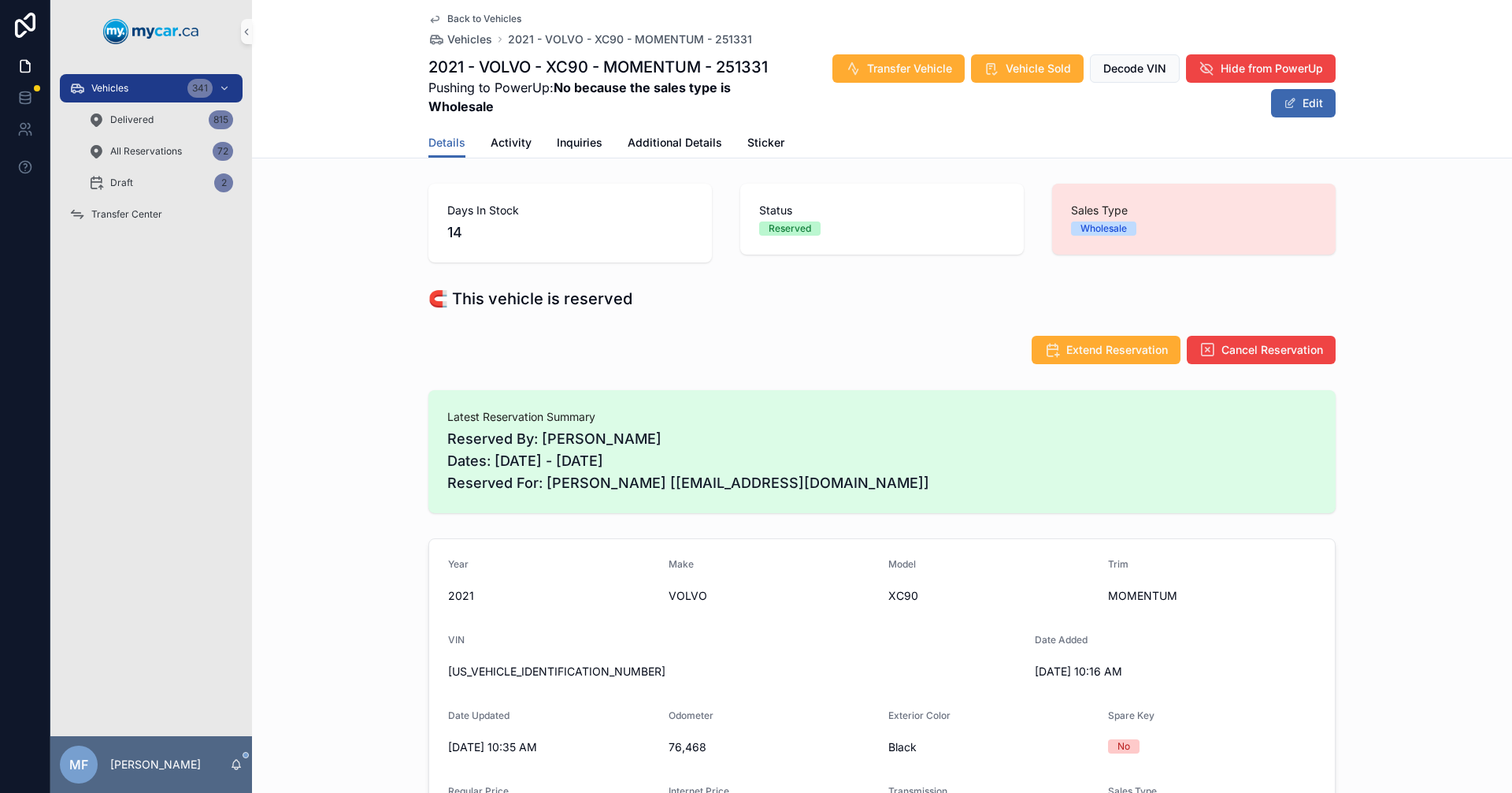
drag, startPoint x: 898, startPoint y: 481, endPoint x: 426, endPoint y: 420, distance: 475.9
click at [428, 420] on div "Latest Reservation Summary Reserved By: [PERSON_NAME] Dates: [DATE] - [DATE] Re…" at bounding box center [882, 451] width 907 height 123
click at [447, 414] on span "Latest Reservation Summary" at bounding box center [881, 417] width 869 height 16
drag, startPoint x: 440, startPoint y: 418, endPoint x: 1179, endPoint y: 520, distance: 746.0
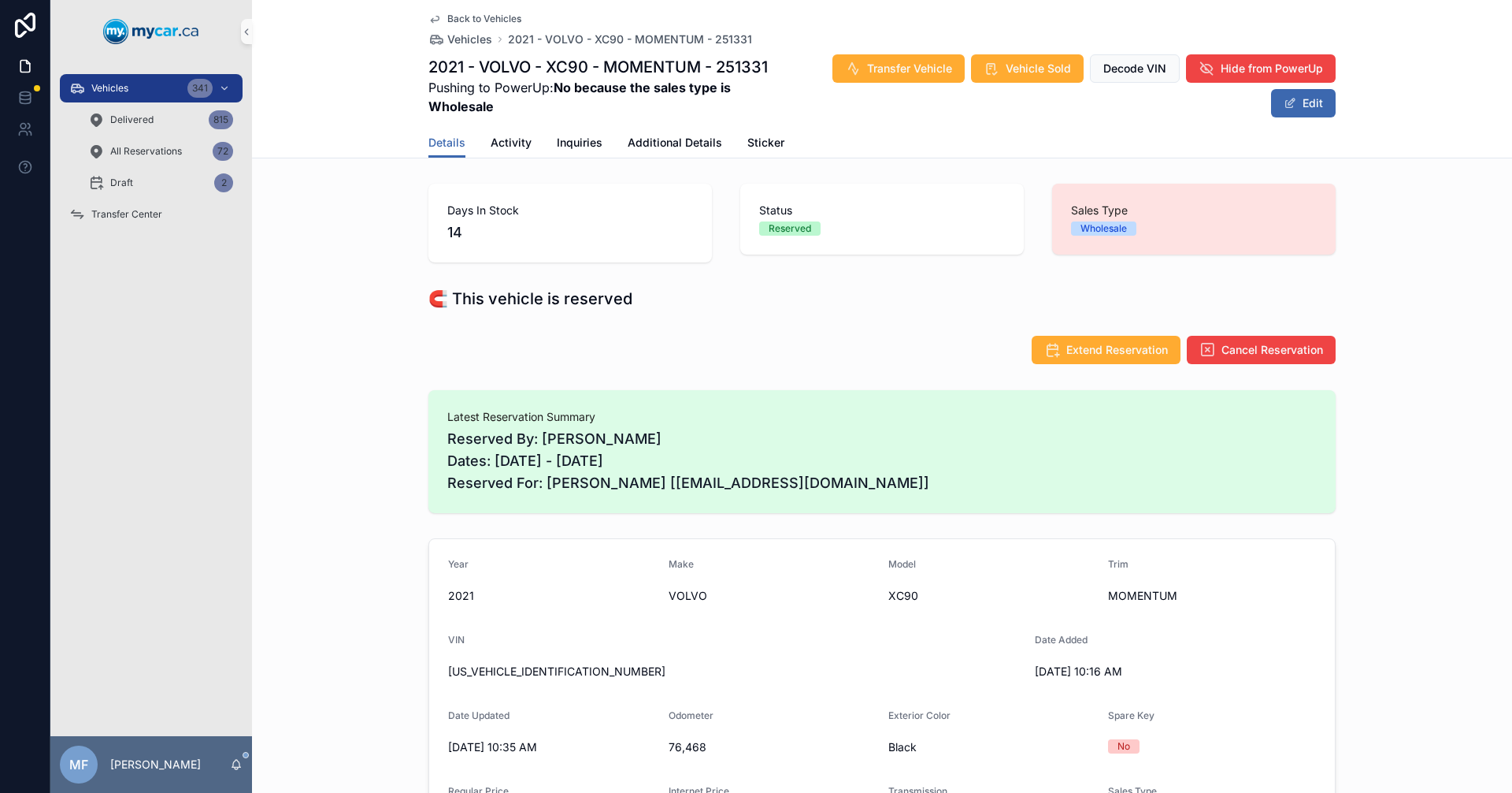
click at [1173, 464] on span "Reserved By: [PERSON_NAME] Dates: [DATE] - [DATE] Reserved For: [PERSON_NAME] […" at bounding box center [881, 461] width 869 height 66
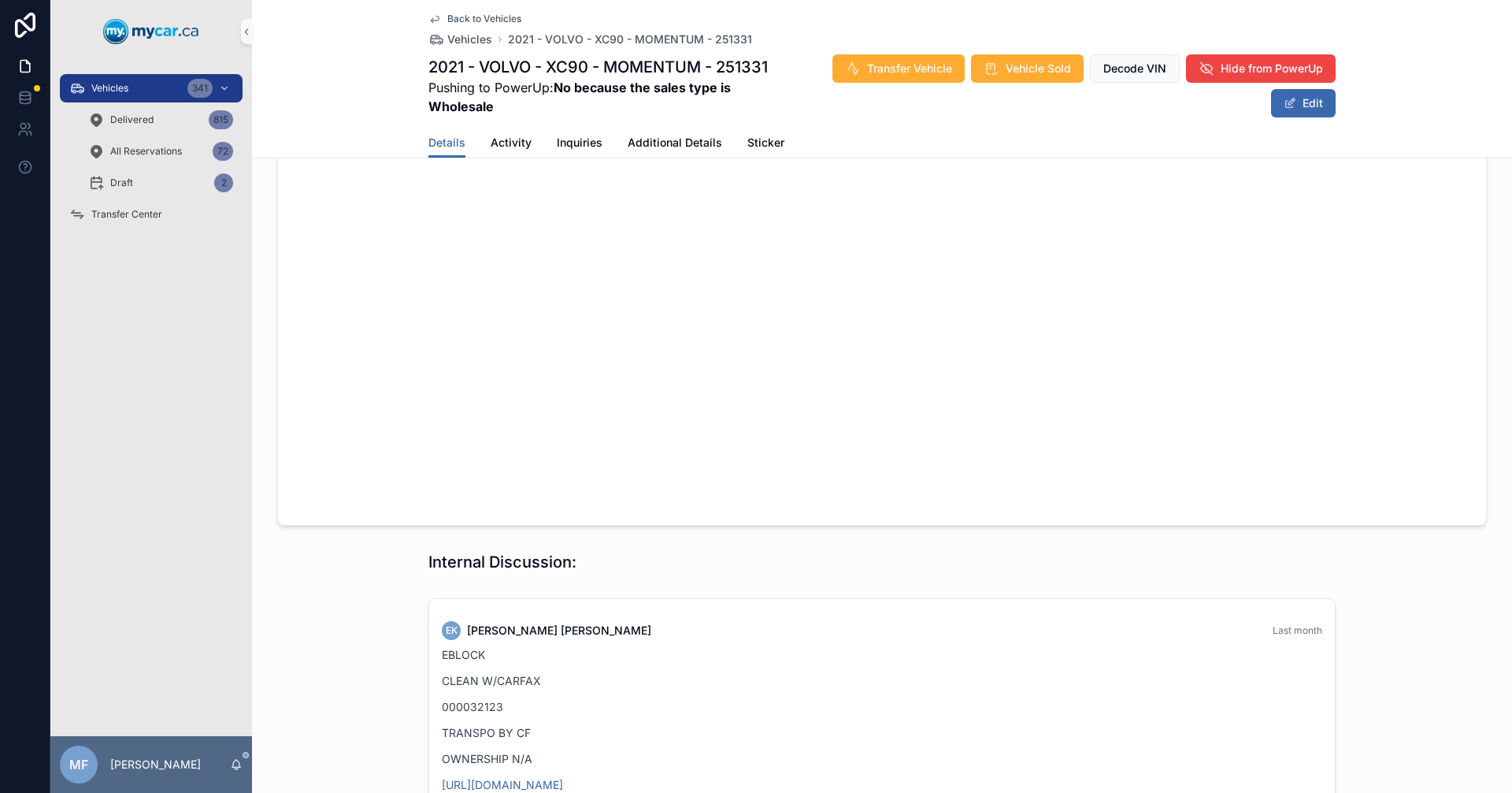
scroll to position [1735, 0]
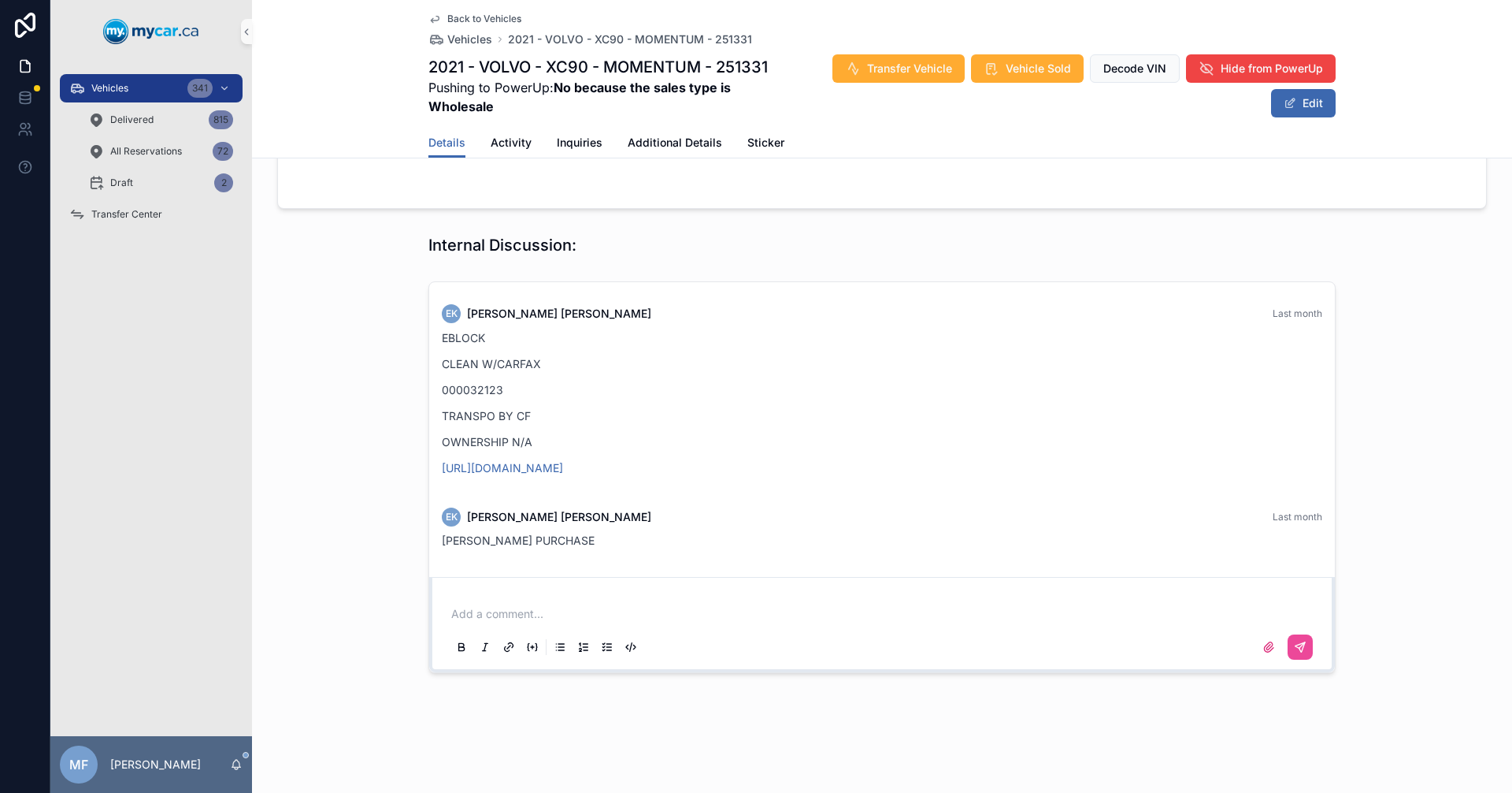
click at [492, 615] on p "scrollable content" at bounding box center [884, 614] width 867 height 16
click at [1287, 655] on button "scrollable content" at bounding box center [1300, 647] width 25 height 25
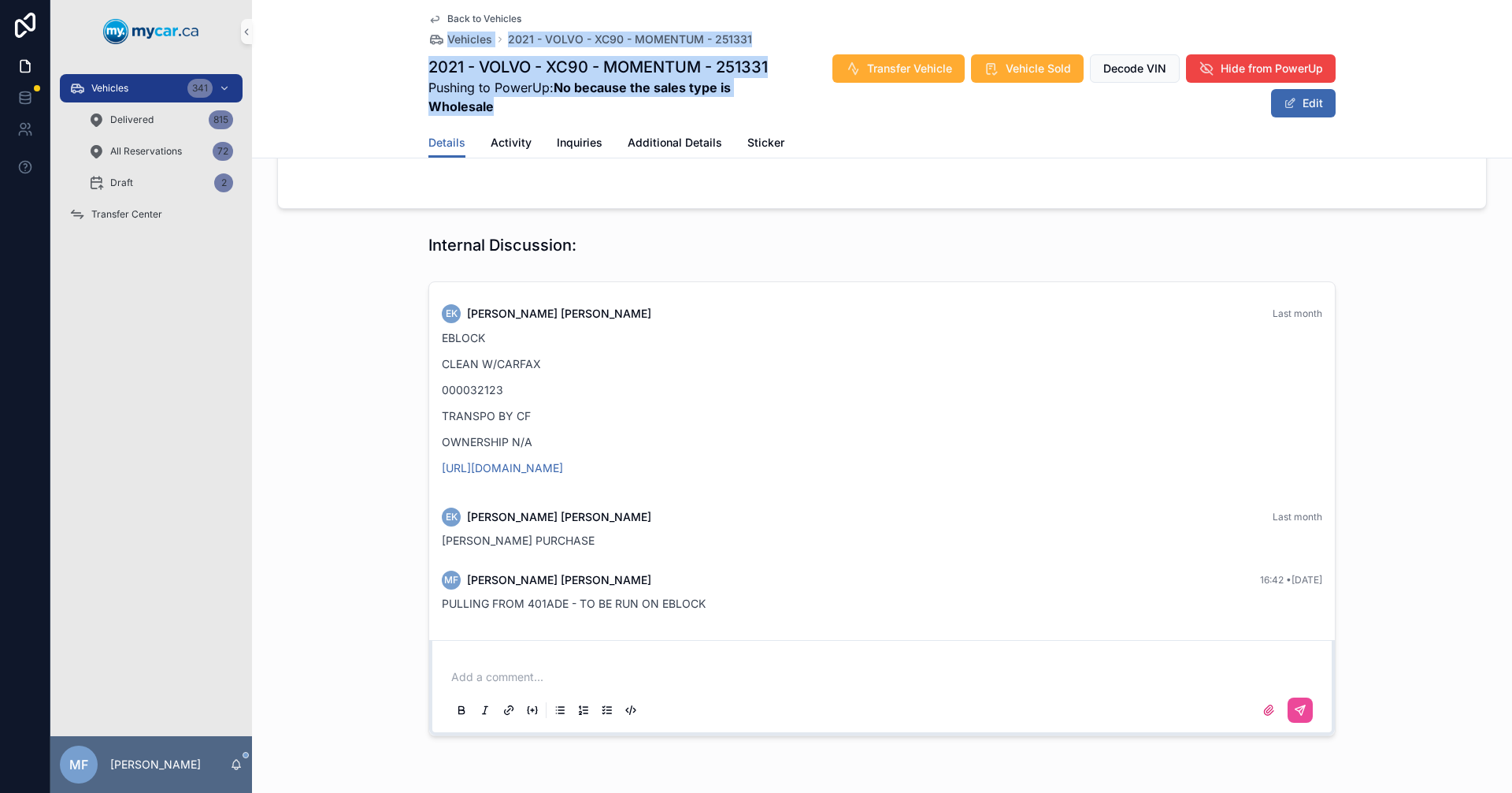
drag, startPoint x: 796, startPoint y: 68, endPoint x: 392, endPoint y: 46, distance: 404.6
click at [392, 46] on div "Back to Vehicles Vehicles 2021 - VOLVO - XC90 - MOMENTUM - 251331 2021 - VOLVO …" at bounding box center [882, 79] width 1260 height 159
click at [394, 45] on div "Back to Vehicles Vehicles 2021 - VOLVO - XC90 - MOMENTUM - 251331 2021 - VOLVO …" at bounding box center [882, 79] width 1260 height 159
click at [388, 39] on div "Back to Vehicles Vehicles 2021 - VOLVO - XC90 - MOMENTUM - 251331 2021 - VOLVO …" at bounding box center [882, 79] width 1260 height 159
drag, startPoint x: 570, startPoint y: 112, endPoint x: 413, endPoint y: 34, distance: 175.3
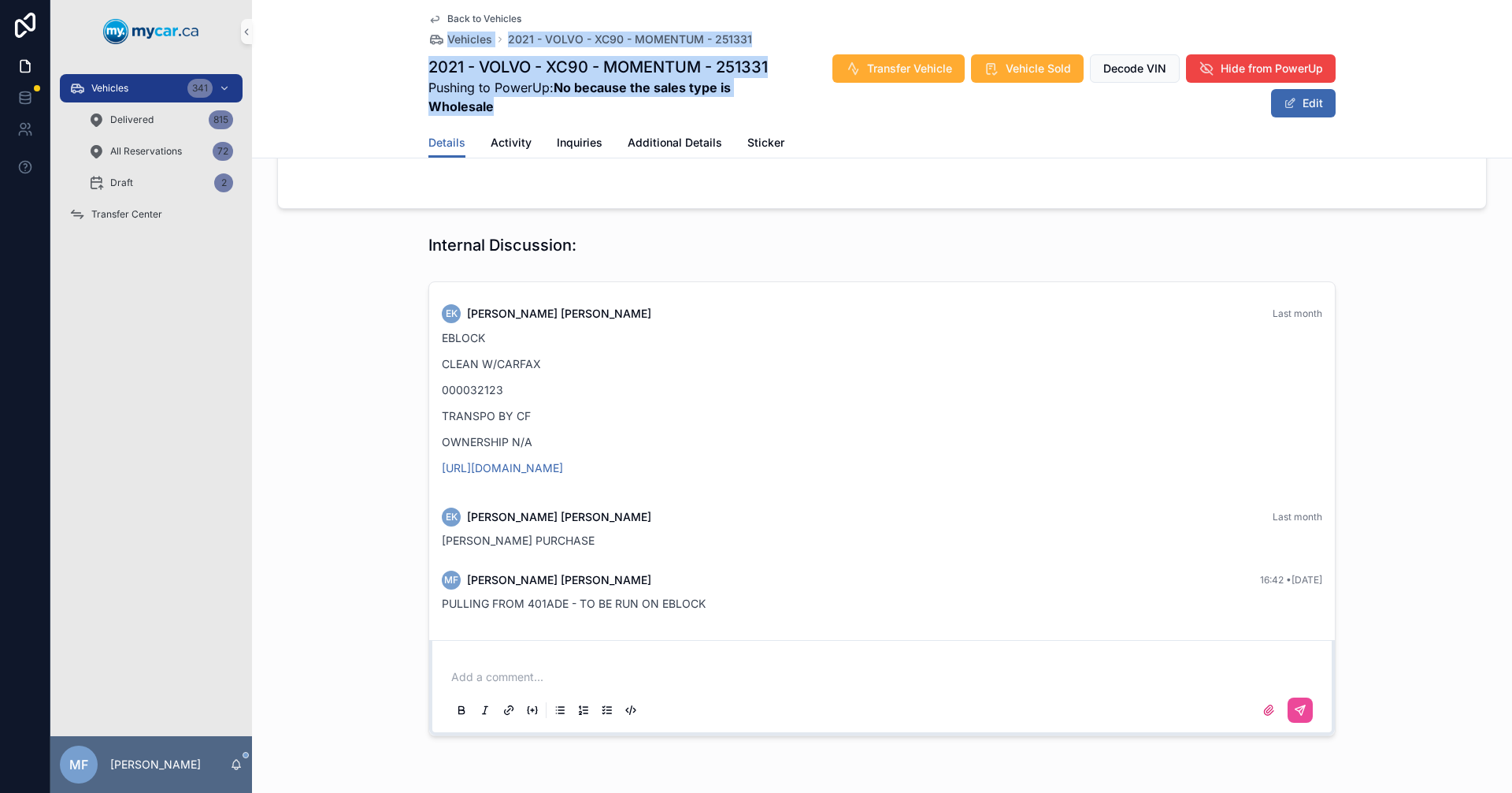
click at [413, 34] on div "Back to Vehicles Vehicles 2021 - VOLVO - XC90 - MOMENTUM - 251331 2021 - VOLVO …" at bounding box center [882, 79] width 1260 height 159
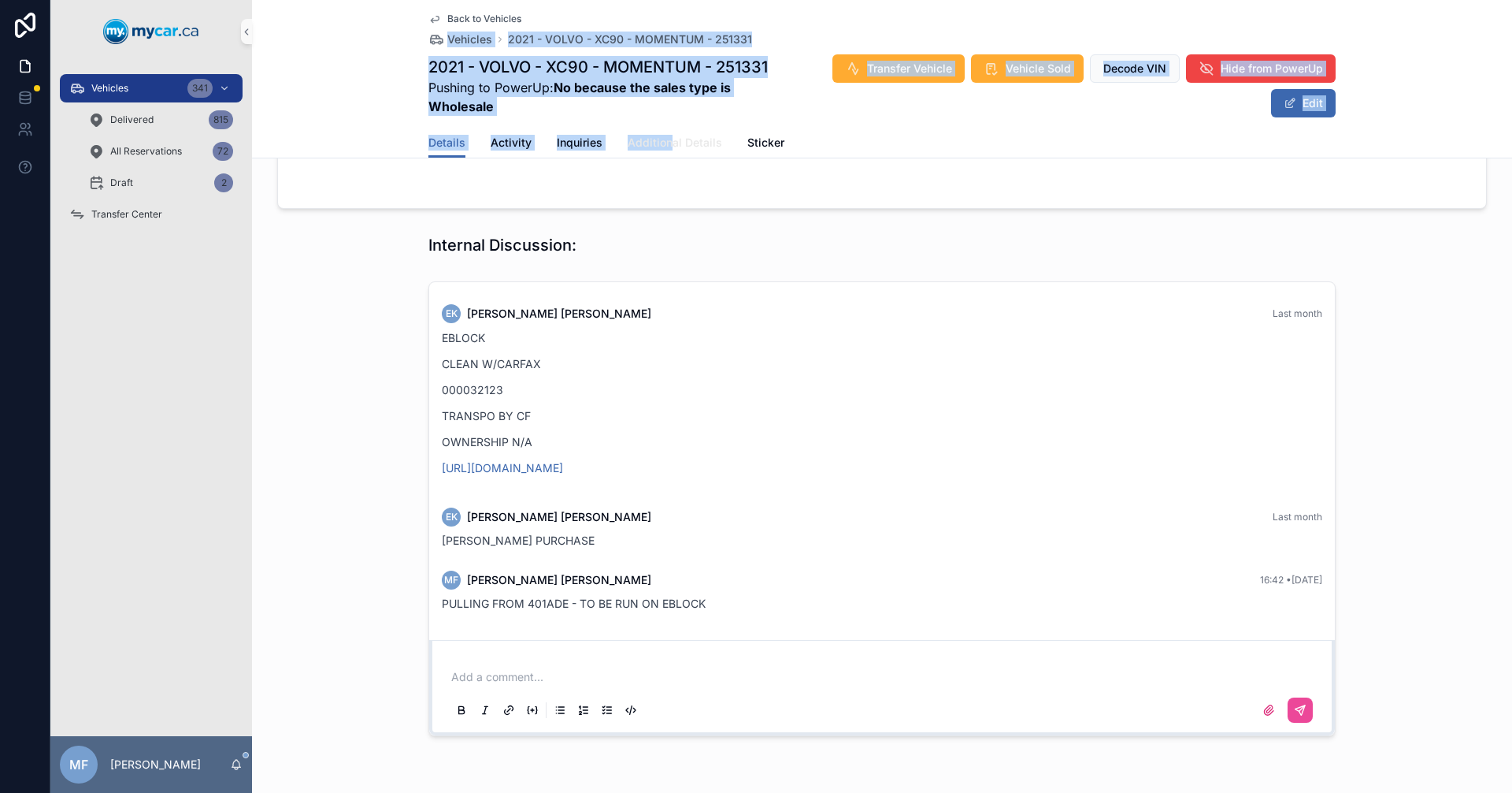
drag, startPoint x: 369, startPoint y: 46, endPoint x: 653, endPoint y: 134, distance: 297.3
click at [665, 142] on div "Back to Vehicles Vehicles 2021 - VOLVO - XC90 - MOMENTUM - 251331 2021 - VOLVO …" at bounding box center [882, 79] width 1260 height 159
click at [597, 108] on span "Pushing to PowerUp: No because the sales type is Wholesale" at bounding box center [604, 96] width 351 height 38
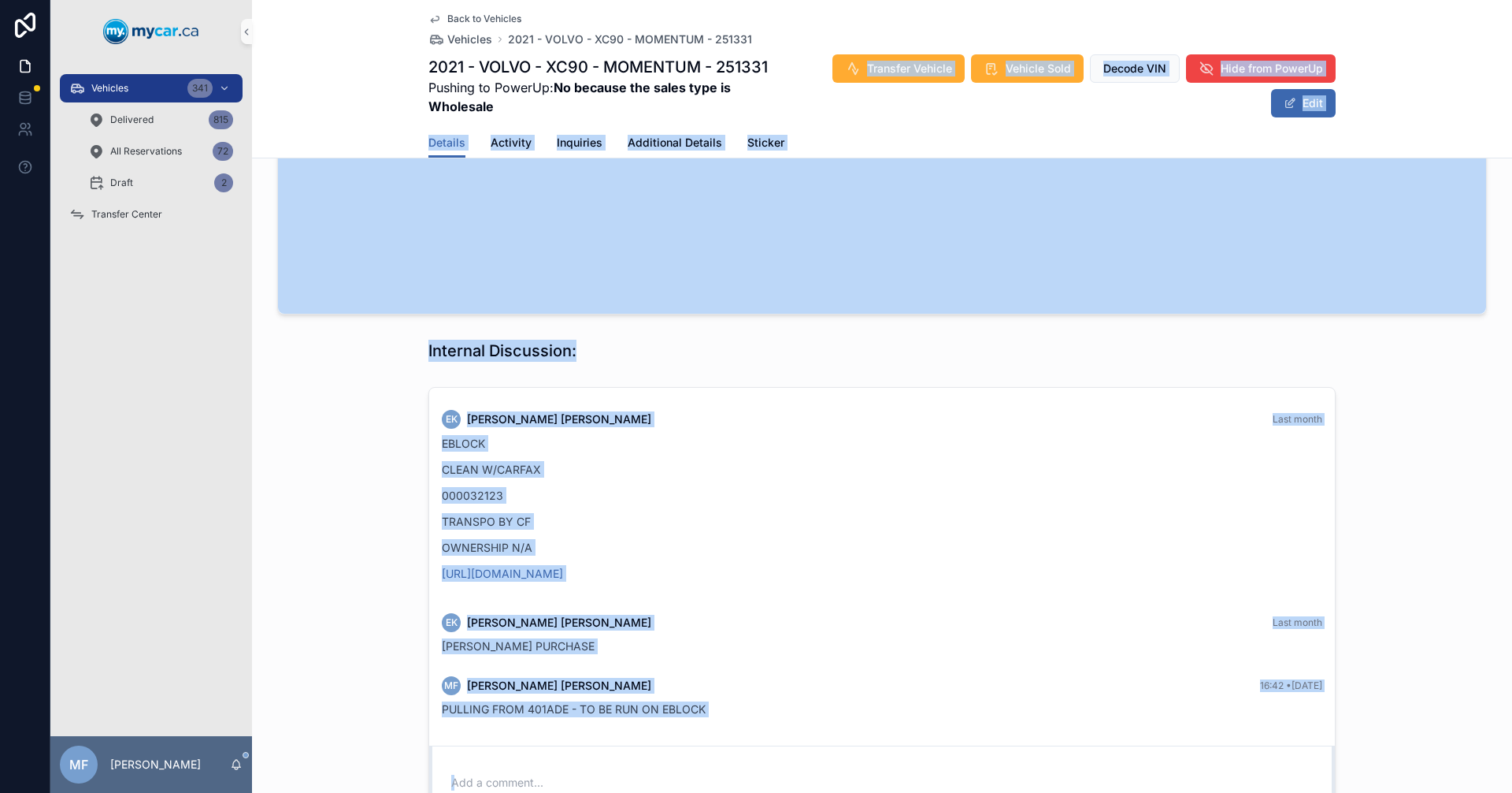
drag, startPoint x: 603, startPoint y: 100, endPoint x: 346, endPoint y: -7, distance: 278.4
click at [346, 0] on html "Vehicles 341 Delivered 815 All Reservations 72 Draft 2 Transfer Center MF [PERS…" at bounding box center [756, 396] width 1512 height 793
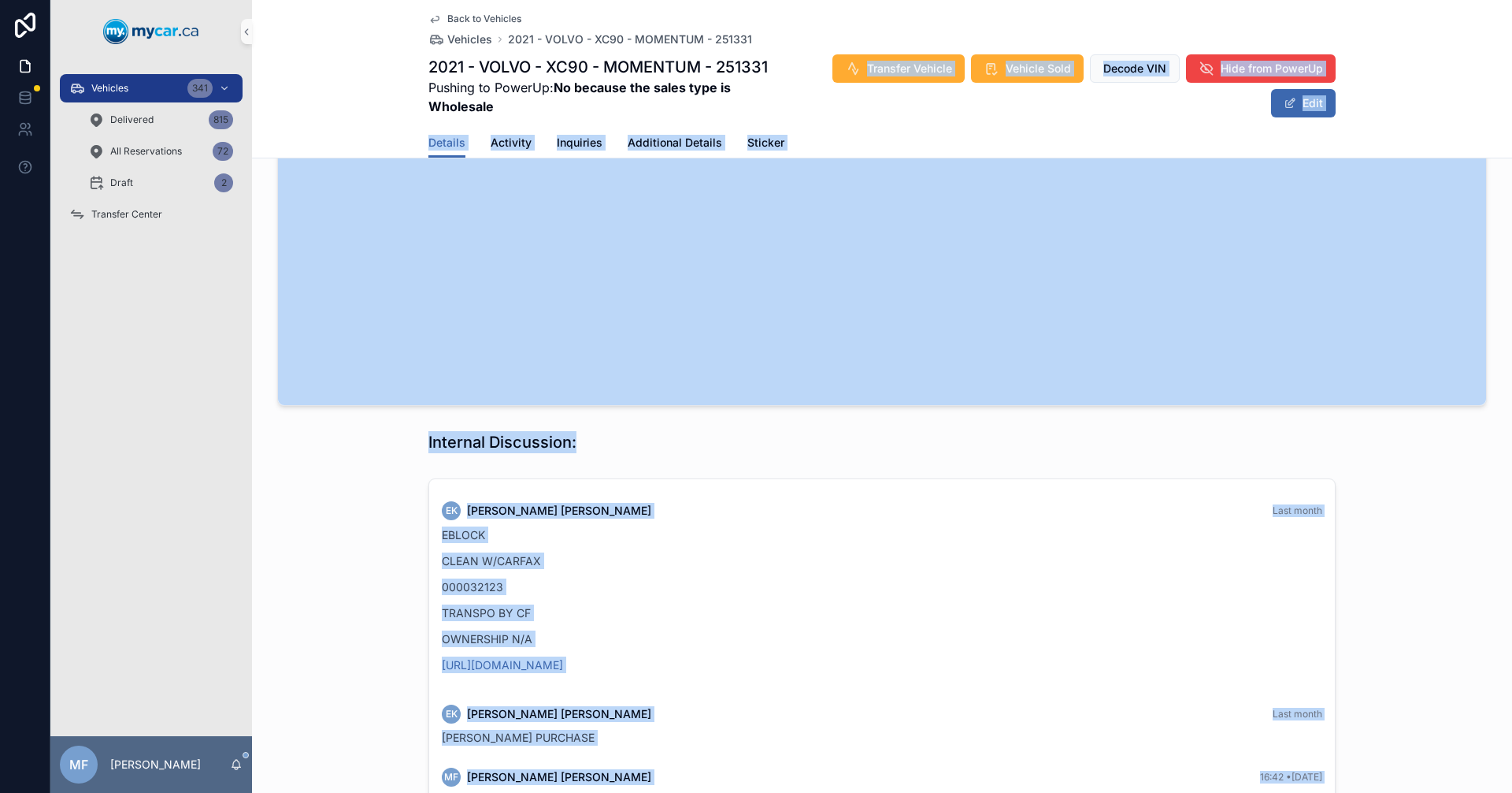
click at [319, 444] on div "Internal Discussion:" at bounding box center [882, 442] width 1260 height 35
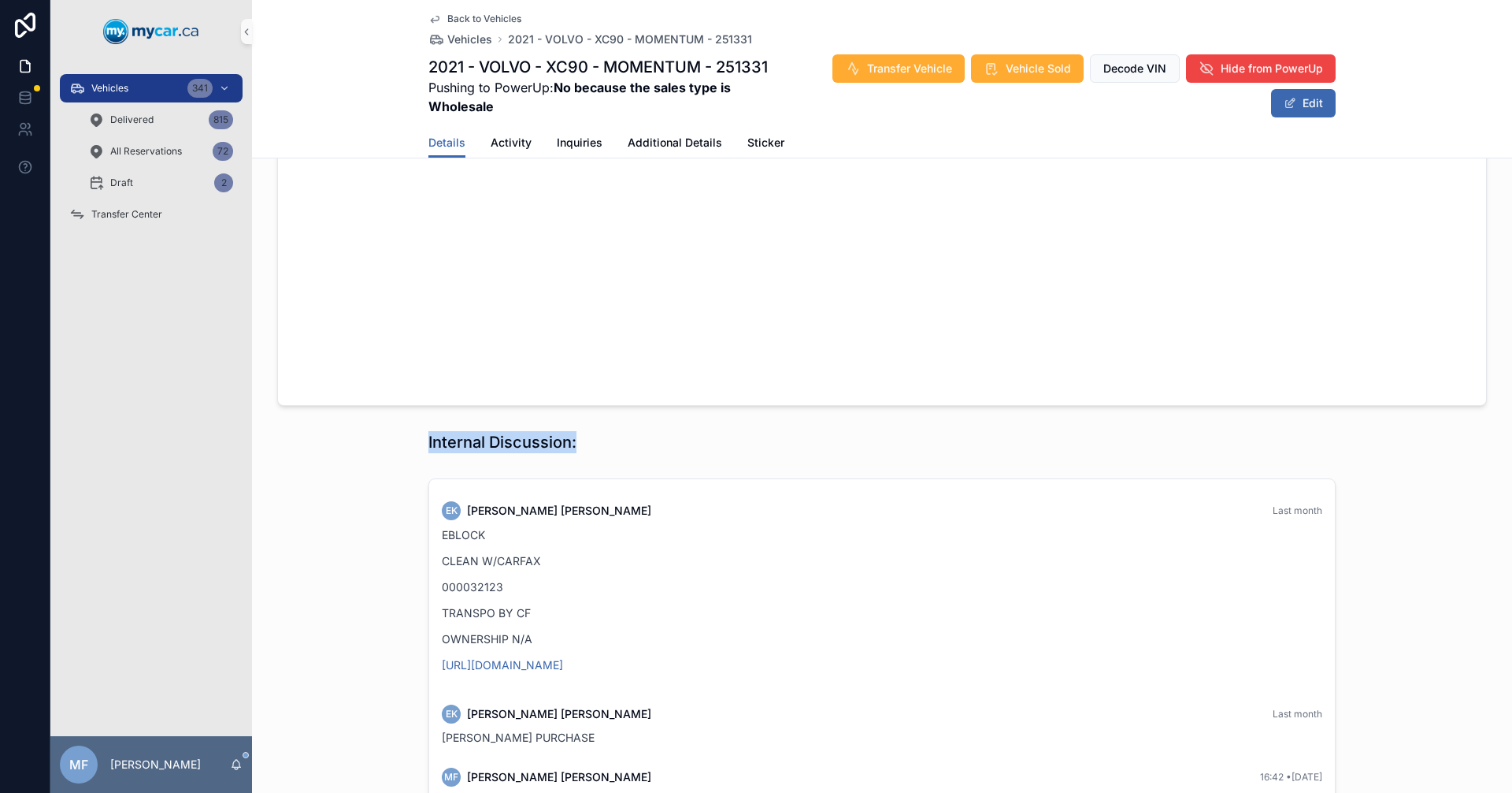
drag, startPoint x: 610, startPoint y: 443, endPoint x: 213, endPoint y: 466, distance: 397.7
click at [291, 444] on div "Internal Discussion:" at bounding box center [882, 442] width 1260 height 35
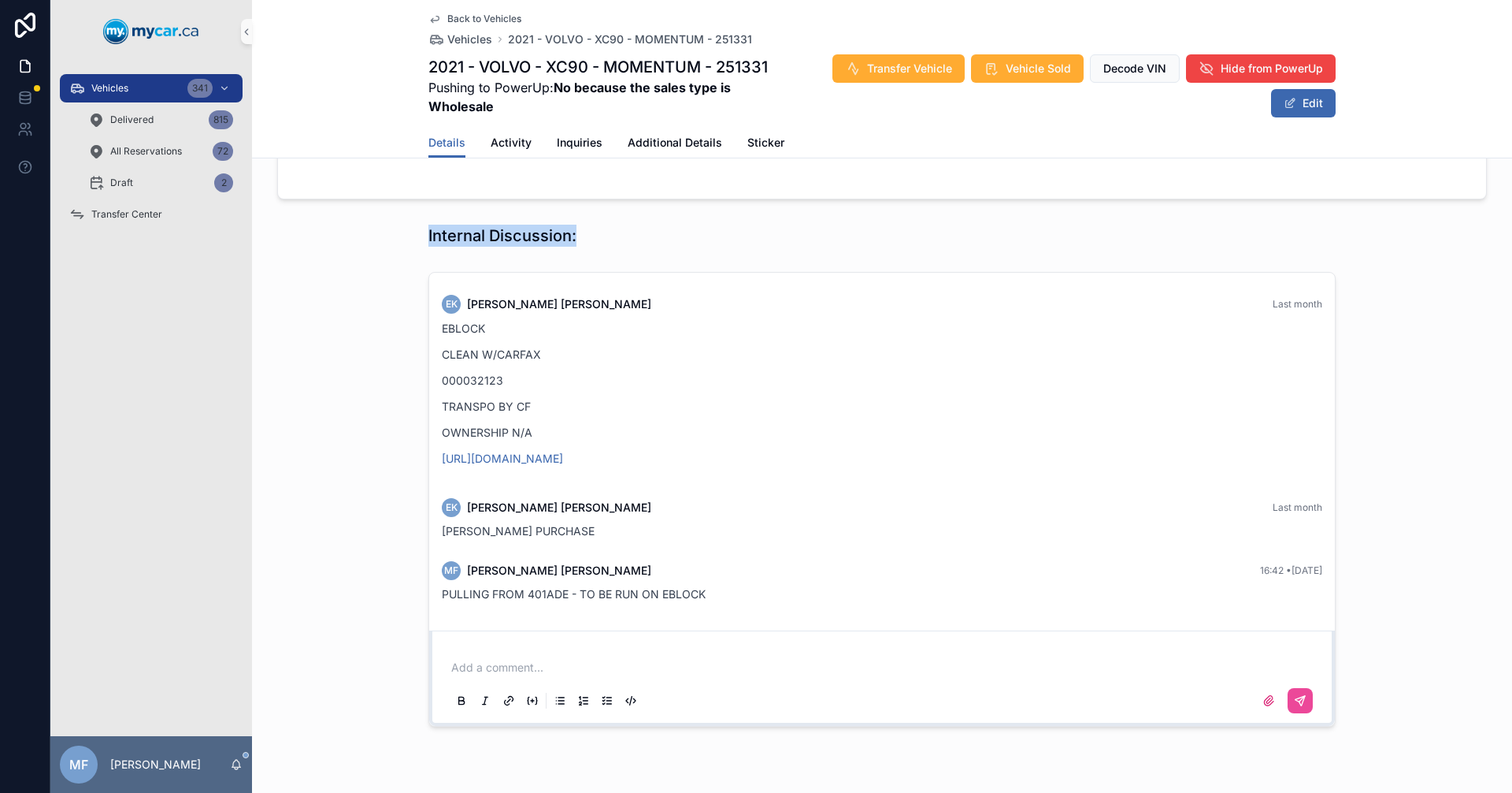
scroll to position [1798, 0]
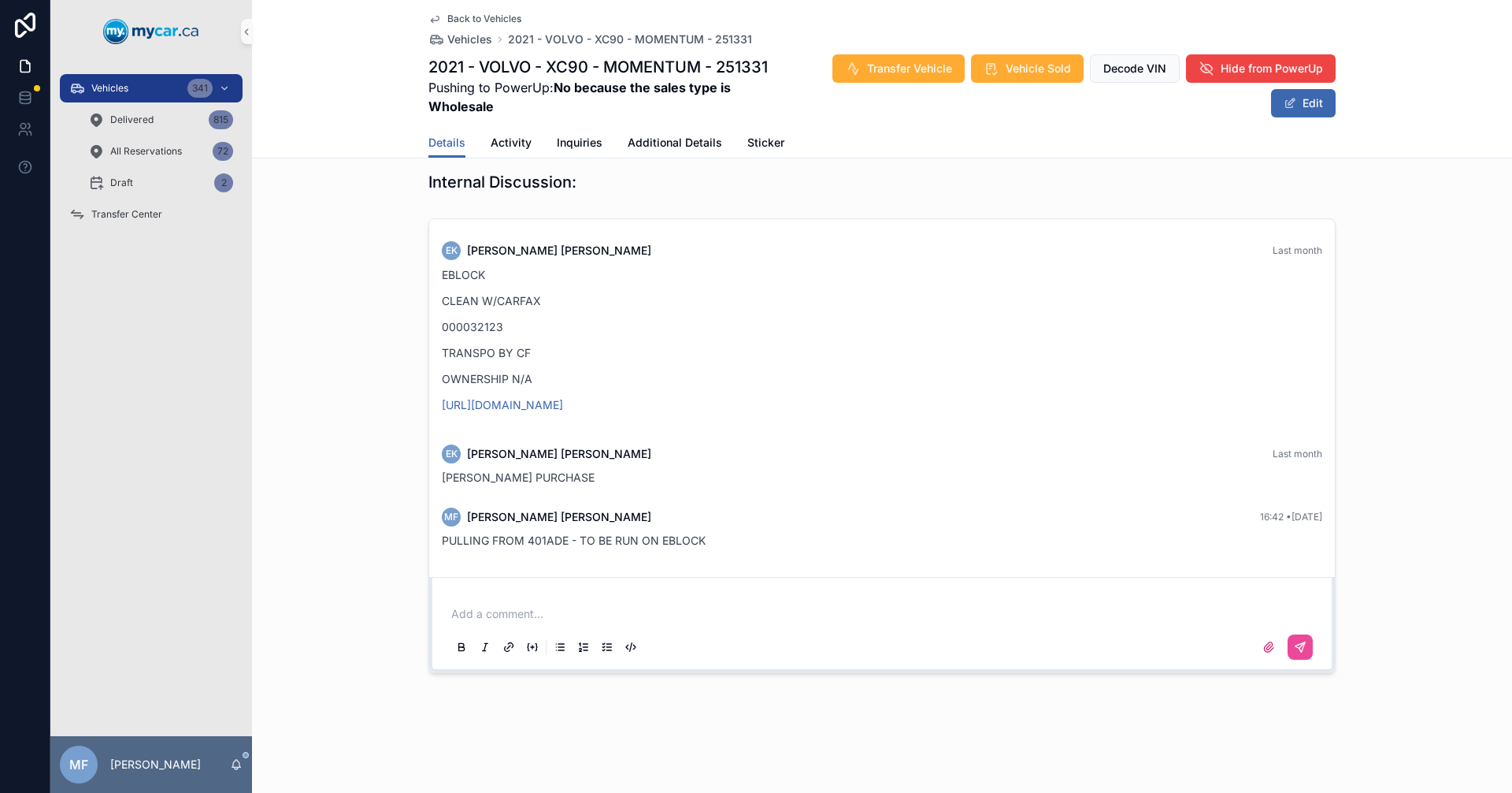
click at [367, 481] on div "EK [PERSON_NAME] Last month EBLOCK CLEAN W/CARFAX 000032123 TRANSPO BY CF OWNER…" at bounding box center [882, 446] width 1260 height 468
click at [220, 405] on div "Vehicles 341 Delivered 815 All Reservations 72 Draft 2 Transfer Center" at bounding box center [151, 399] width 202 height 673
click at [101, 94] on span "Vehicles" at bounding box center [110, 88] width 37 height 13
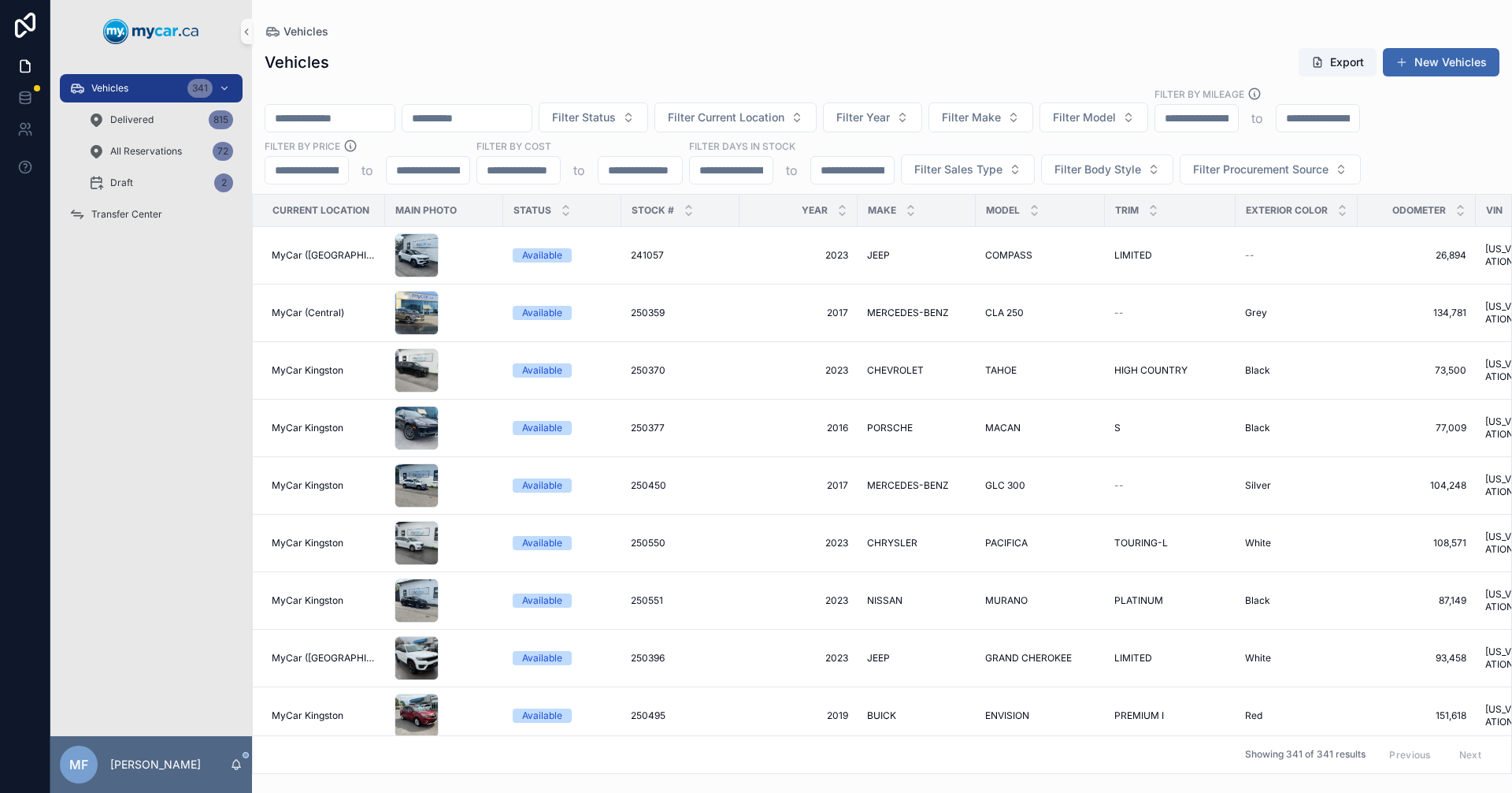
drag, startPoint x: 472, startPoint y: 93, endPoint x: 372, endPoint y: 80, distance: 100.8
click at [471, 93] on div "Filter Status Filter Current Location Filter Year Filter Make Filter Model Filt…" at bounding box center [882, 135] width 1260 height 97
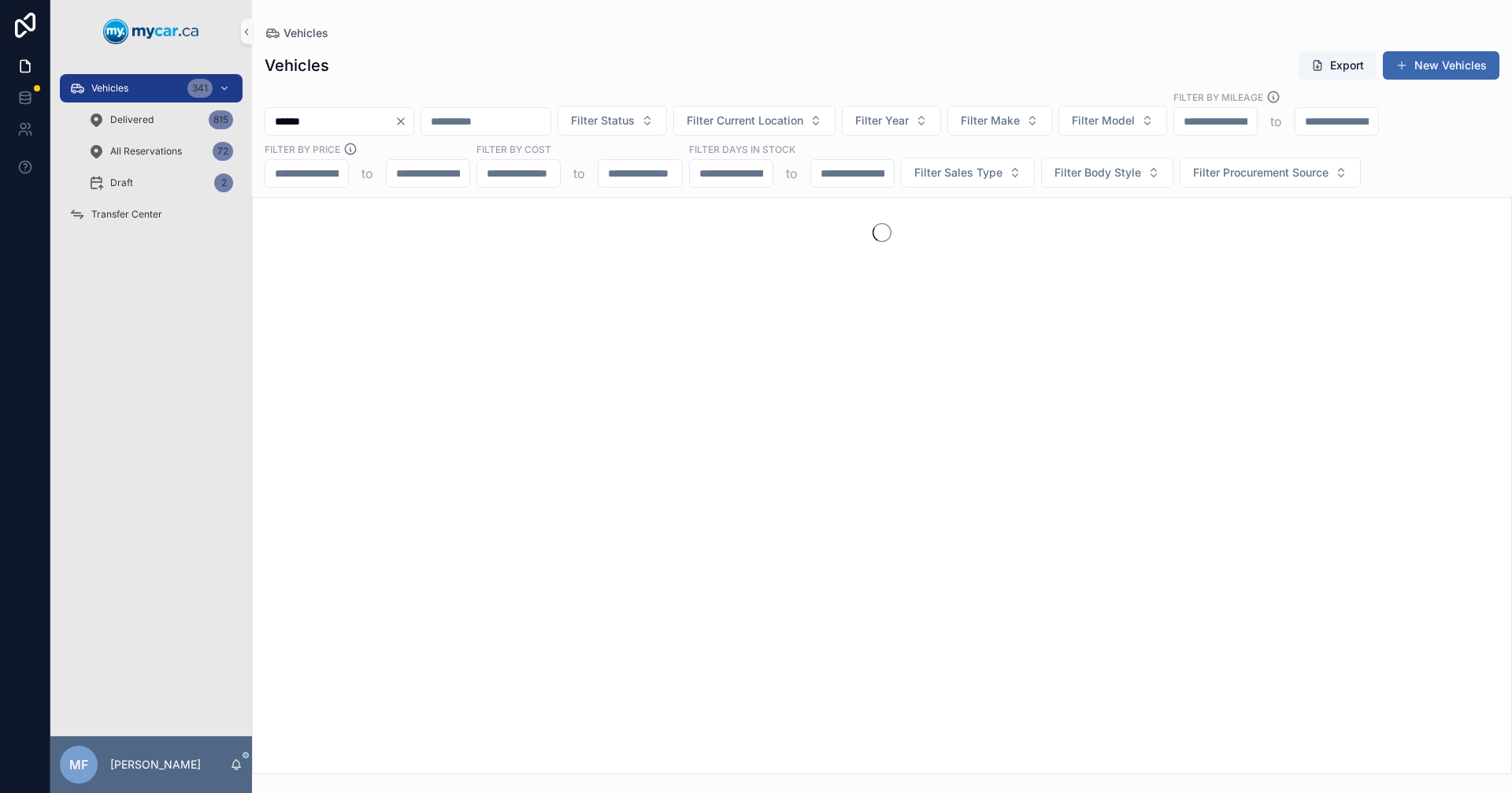
drag, startPoint x: 391, startPoint y: 118, endPoint x: 381, endPoint y: 119, distance: 10.0
click at [381, 119] on input "******" at bounding box center [330, 121] width 129 height 22
drag, startPoint x: 381, startPoint y: 119, endPoint x: 179, endPoint y: 115, distance: 202.0
click at [179, 115] on div "Vehicles 341 Delivered 815 All Reservations 72 Draft 2 Transfer Center MF Mike …" at bounding box center [781, 396] width 1461 height 793
type input "******"
